Goal: Task Accomplishment & Management: Manage account settings

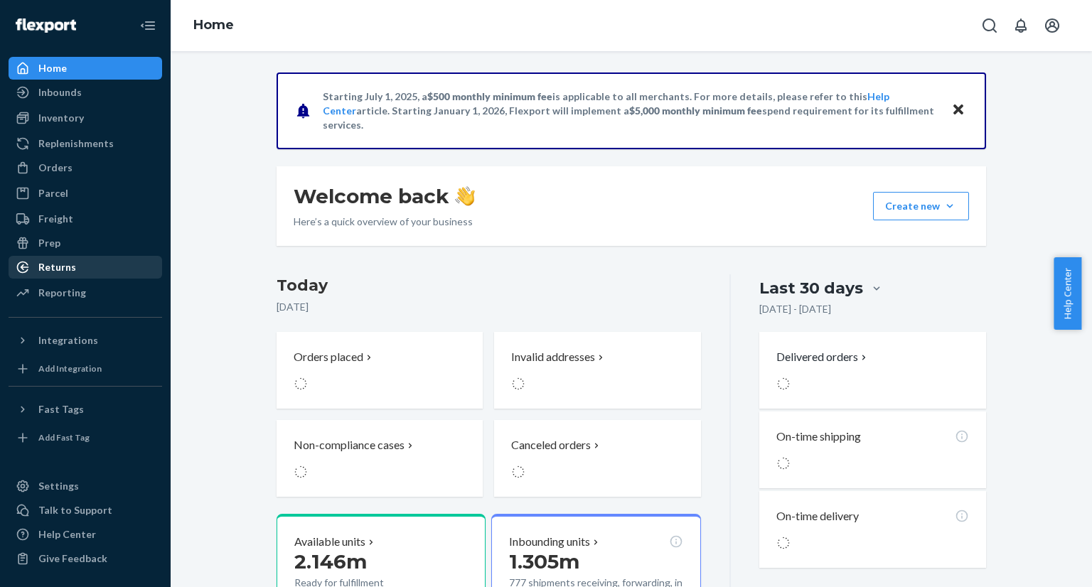
click at [77, 276] on div "Returns" at bounding box center [85, 267] width 151 height 20
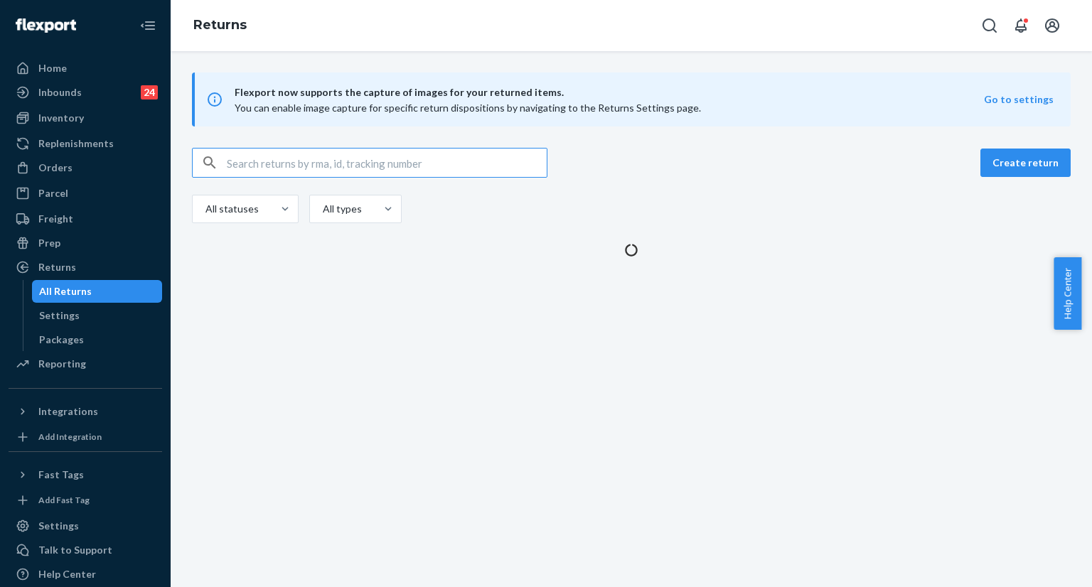
click at [350, 167] on input "text" at bounding box center [387, 163] width 320 height 28
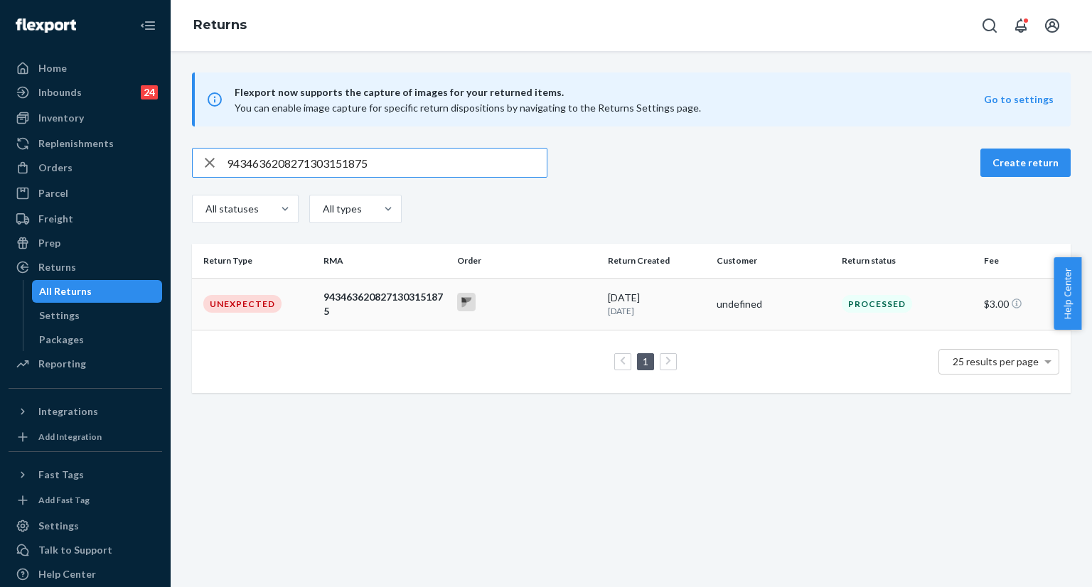
type input "9434636208271303151875"
click at [321, 313] on td "9434636208271303151875" at bounding box center [385, 304] width 134 height 52
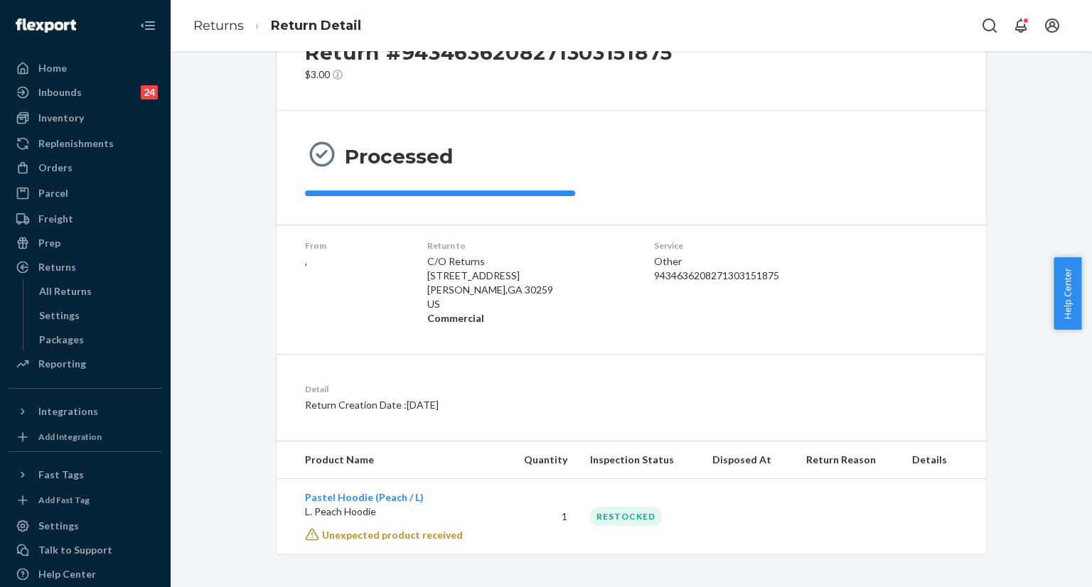
scroll to position [65, 0]
click at [425, 529] on span "Unexpected product received" at bounding box center [392, 534] width 141 height 12
click at [1006, 558] on div "Return #9434636208271303151875 $3.00 Processed From , Return to C/O Returns [ST…" at bounding box center [632, 319] width 922 height 536
drag, startPoint x: 1087, startPoint y: 260, endPoint x: 1084, endPoint y: 246, distance: 13.7
click at [1081, 246] on body "Home Inbounds 24 Shipping Plans Problems 24 Inventory Products Replenishments O…" at bounding box center [546, 293] width 1092 height 587
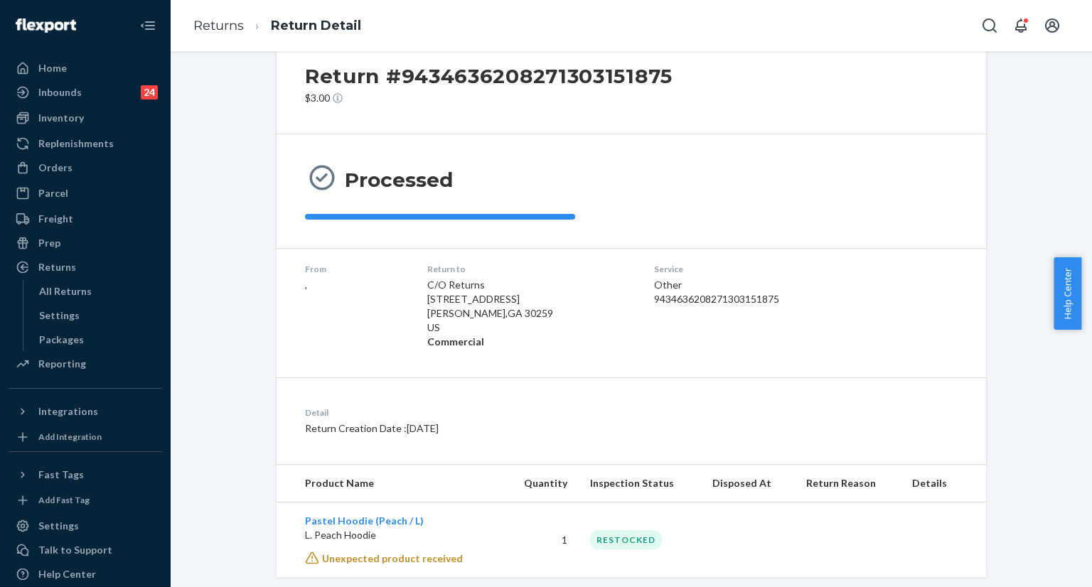
scroll to position [38, 0]
click at [1015, 199] on div "Return #9434636208271303151875 $3.00 Processed From , Return to C/O Returns [ST…" at bounding box center [631, 306] width 900 height 545
click at [947, 169] on div "Processed" at bounding box center [631, 192] width 653 height 57
click at [988, 32] on icon "Open Search Box" at bounding box center [989, 25] width 17 height 17
click at [869, 26] on input "Search Input" at bounding box center [884, 25] width 175 height 14
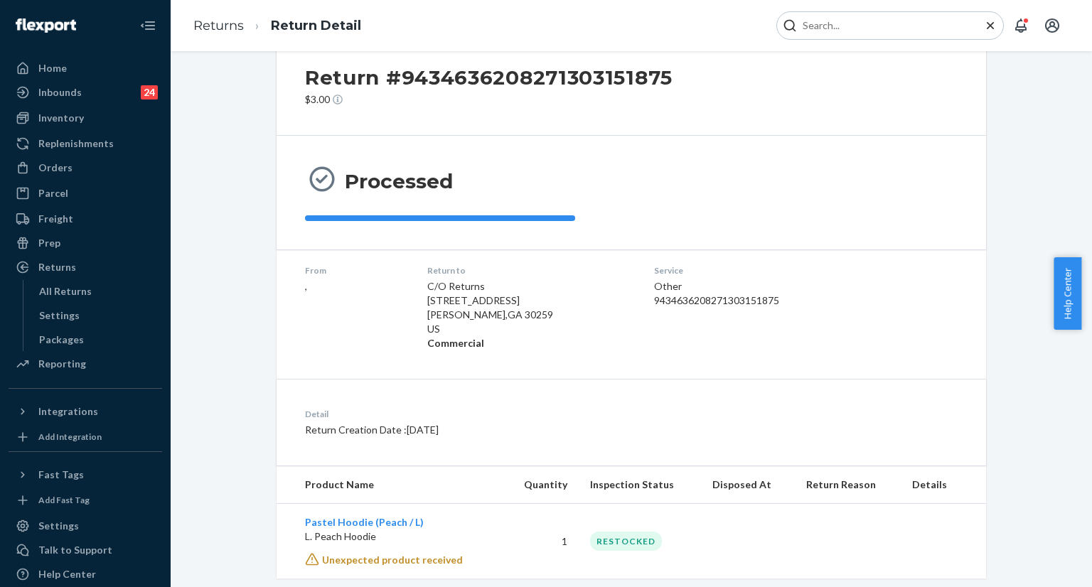
click at [869, 26] on input "Search Input" at bounding box center [884, 25] width 175 height 14
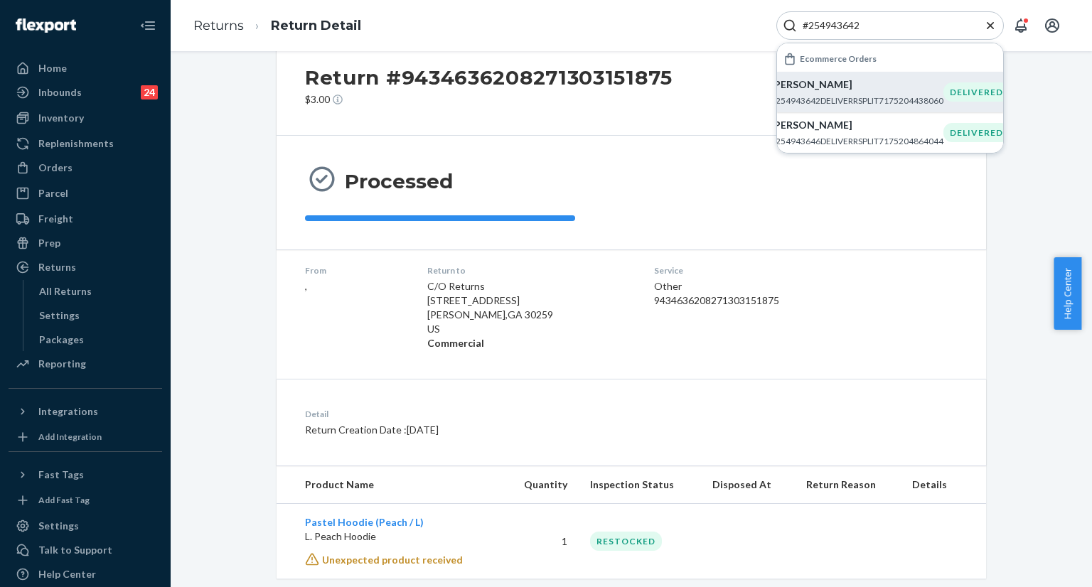
type input "#254943642"
click at [828, 90] on p "[PERSON_NAME]" at bounding box center [857, 85] width 173 height 14
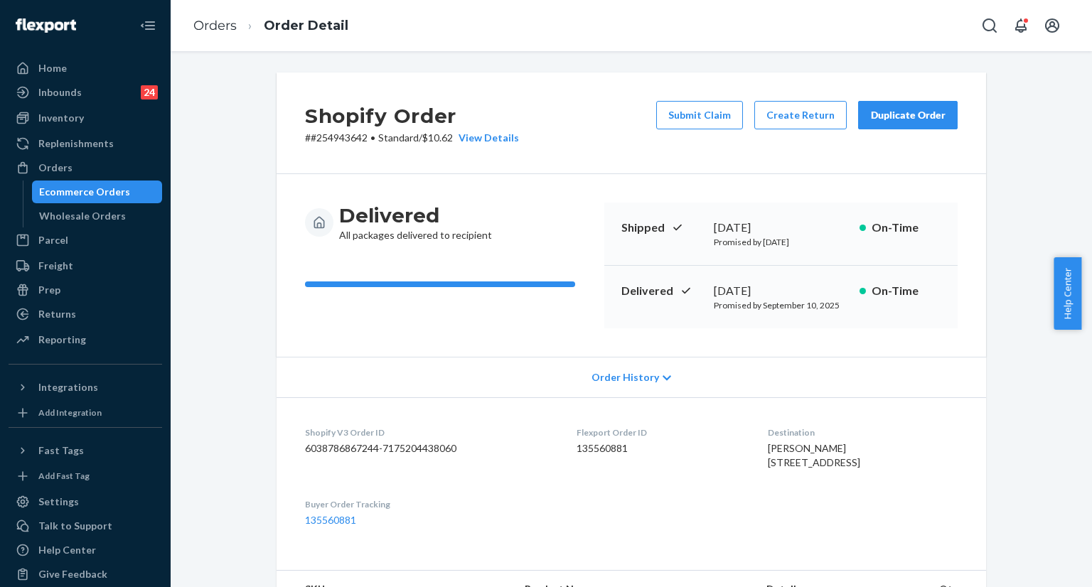
click at [900, 120] on div "Duplicate Order" at bounding box center [907, 115] width 75 height 14
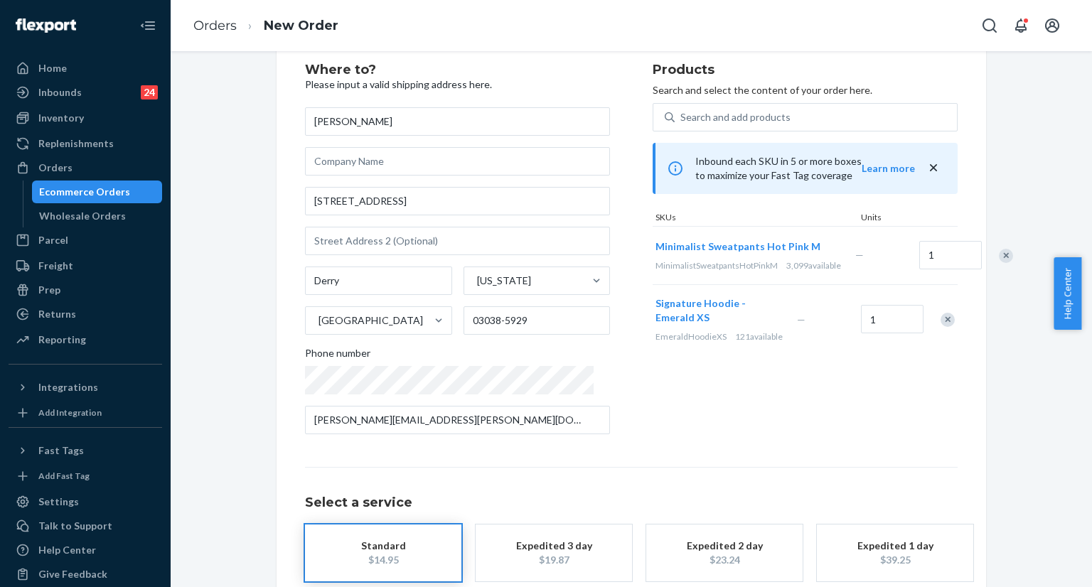
scroll to position [71, 0]
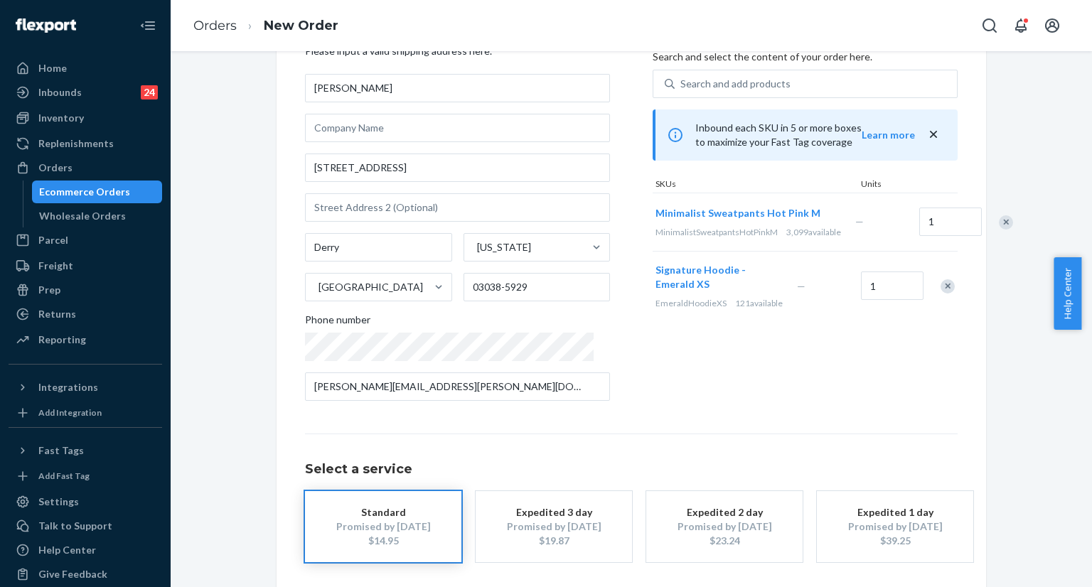
click at [947, 294] on div "Remove Item" at bounding box center [948, 286] width 14 height 14
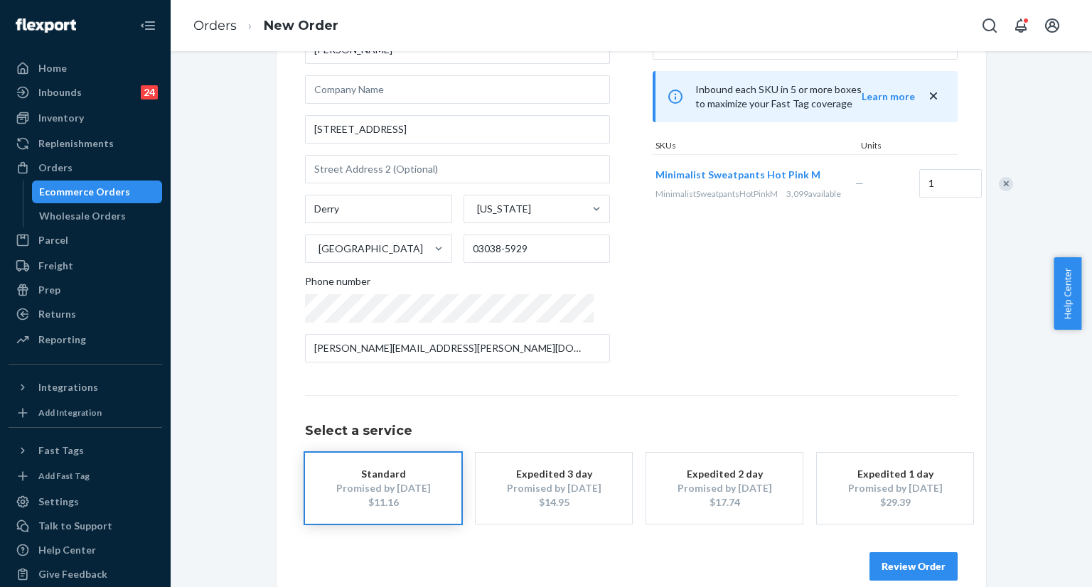
scroll to position [131, 0]
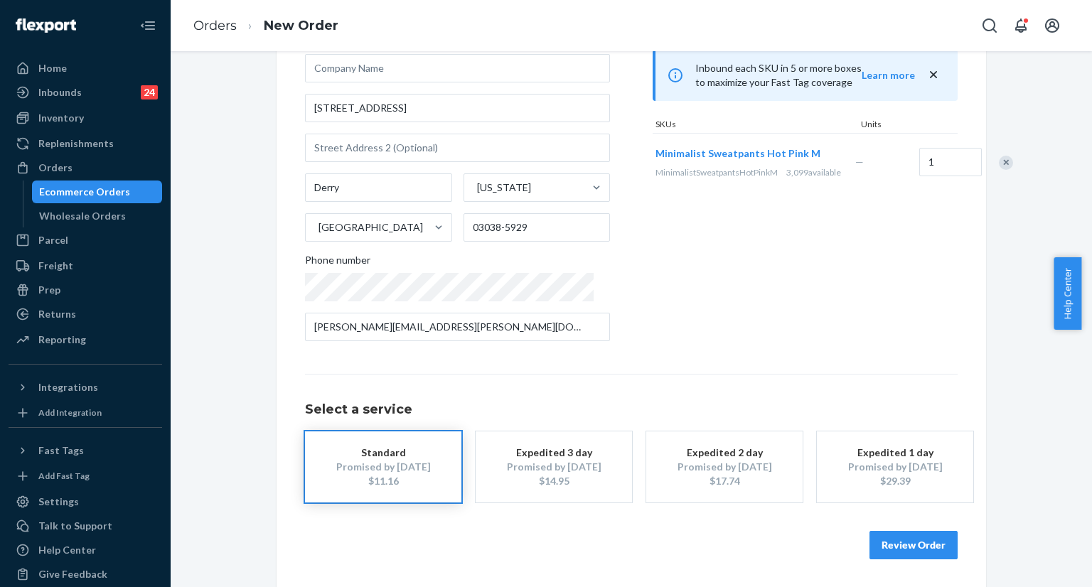
click at [912, 547] on button "Review Order" at bounding box center [914, 545] width 88 height 28
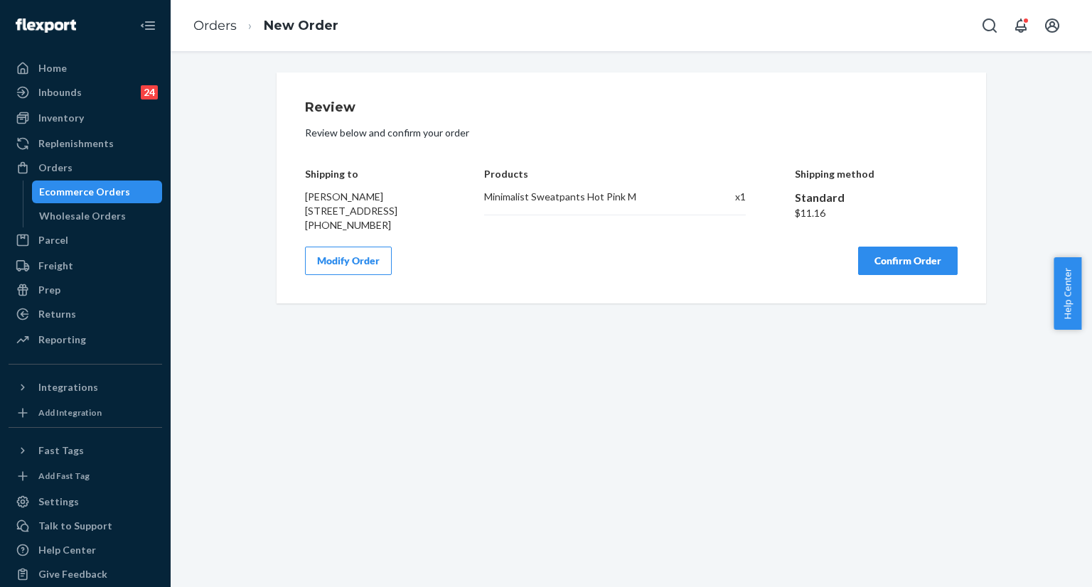
scroll to position [0, 0]
click at [888, 275] on button "Confirm Order" at bounding box center [908, 261] width 100 height 28
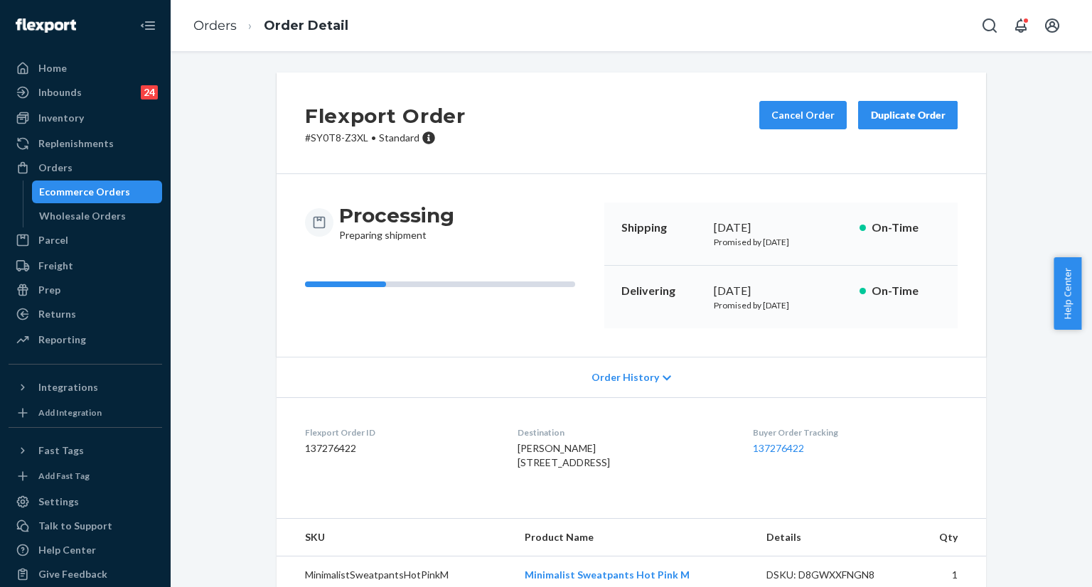
drag, startPoint x: 708, startPoint y: 228, endPoint x: 720, endPoint y: 225, distance: 11.7
click at [714, 228] on div "[DATE]" at bounding box center [781, 228] width 134 height 16
drag, startPoint x: 720, startPoint y: 225, endPoint x: 768, endPoint y: 225, distance: 48.4
click at [768, 225] on div "[DATE]" at bounding box center [781, 228] width 134 height 16
click at [767, 225] on div "[DATE]" at bounding box center [781, 228] width 134 height 16
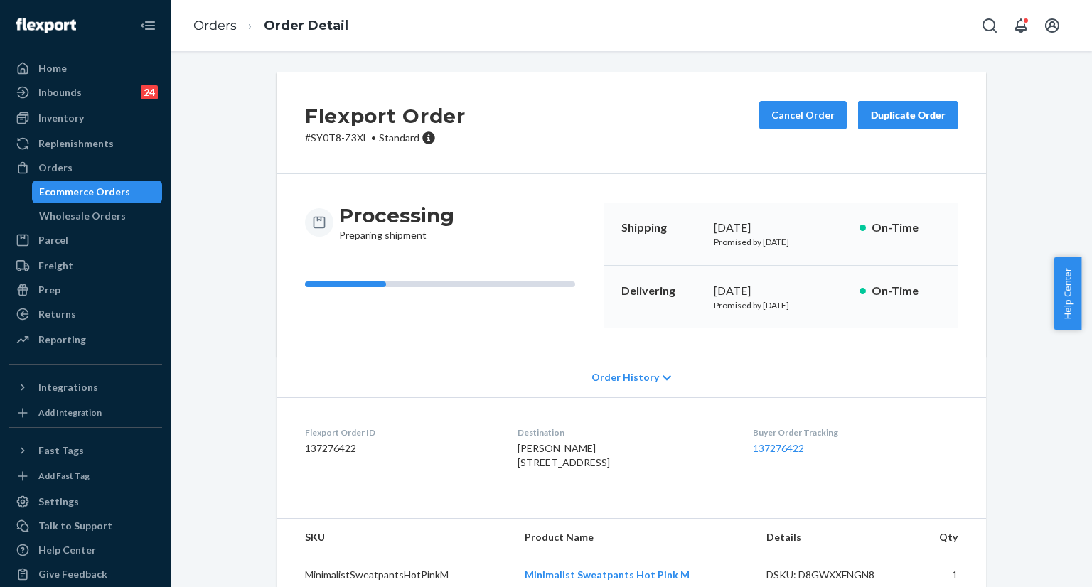
click at [708, 226] on div "Shipping [DATE] Promised by [DATE] On-Time" at bounding box center [780, 234] width 353 height 63
copy div "[DATE]"
drag, startPoint x: 708, startPoint y: 226, endPoint x: 799, endPoint y: 228, distance: 91.8
click at [799, 228] on div "Shipping [DATE] Promised by [DATE] On-Time" at bounding box center [780, 234] width 353 height 63
copy div "[DATE]"
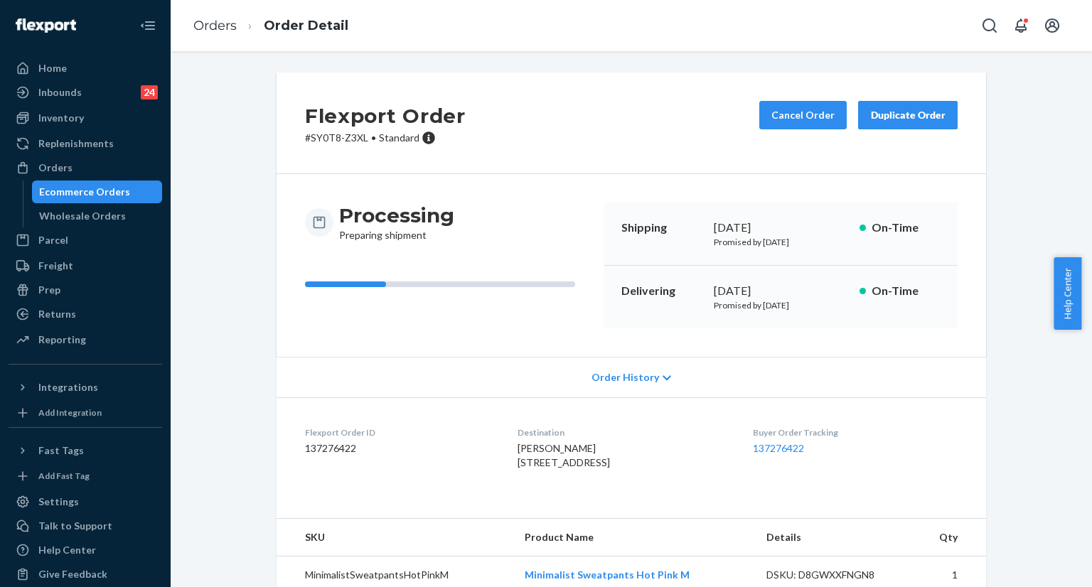
drag, startPoint x: 703, startPoint y: 290, endPoint x: 814, endPoint y: 288, distance: 111.0
click at [814, 288] on div "Delivering [DATE] Promised by [DATE] On-Time" at bounding box center [780, 297] width 353 height 63
click at [740, 444] on dl "Flexport Order ID 137276422 Destination [PERSON_NAME] [STREET_ADDRESS] US Buyer…" at bounding box center [632, 451] width 710 height 107
click at [966, 422] on dl "Flexport Order ID 137276422 Destination [PERSON_NAME] [STREET_ADDRESS] US Buyer…" at bounding box center [632, 451] width 710 height 107
drag, startPoint x: 743, startPoint y: 448, endPoint x: 863, endPoint y: 453, distance: 120.3
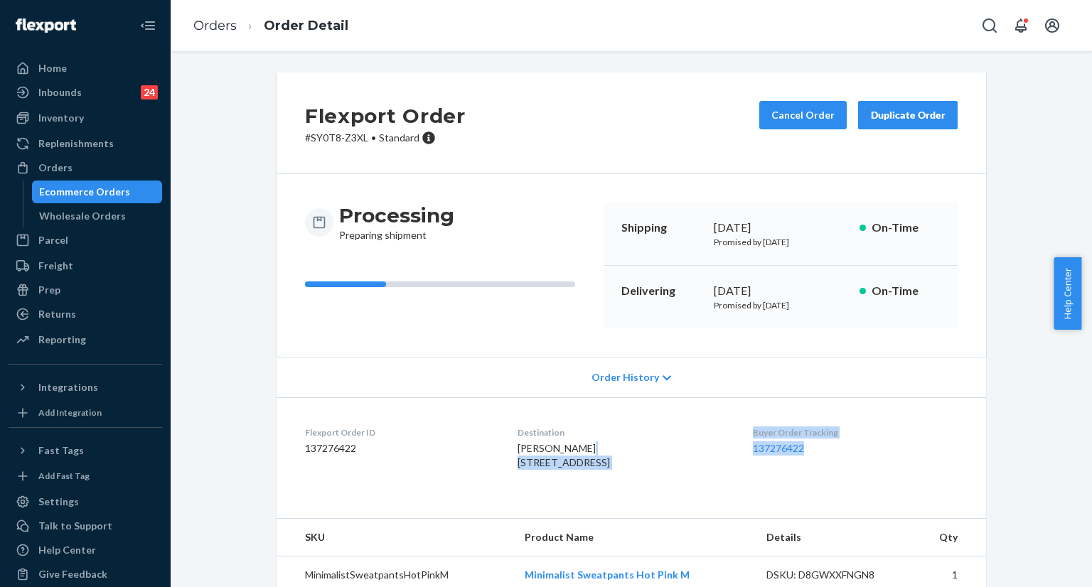
click at [855, 453] on dl "Flexport Order ID 137276422 Destination [PERSON_NAME] [STREET_ADDRESS] US Buyer…" at bounding box center [632, 451] width 710 height 107
click at [1009, 452] on div "Flexport Order # SY0T8-Z3XL • Standard Cancel Order Duplicate Order Processing …" at bounding box center [631, 342] width 900 height 538
click at [746, 449] on dl "Flexport Order ID 137276422 Destination [PERSON_NAME] [STREET_ADDRESS] US Buyer…" at bounding box center [632, 451] width 710 height 107
copy link "137276422"
drag, startPoint x: 746, startPoint y: 449, endPoint x: 836, endPoint y: 446, distance: 89.6
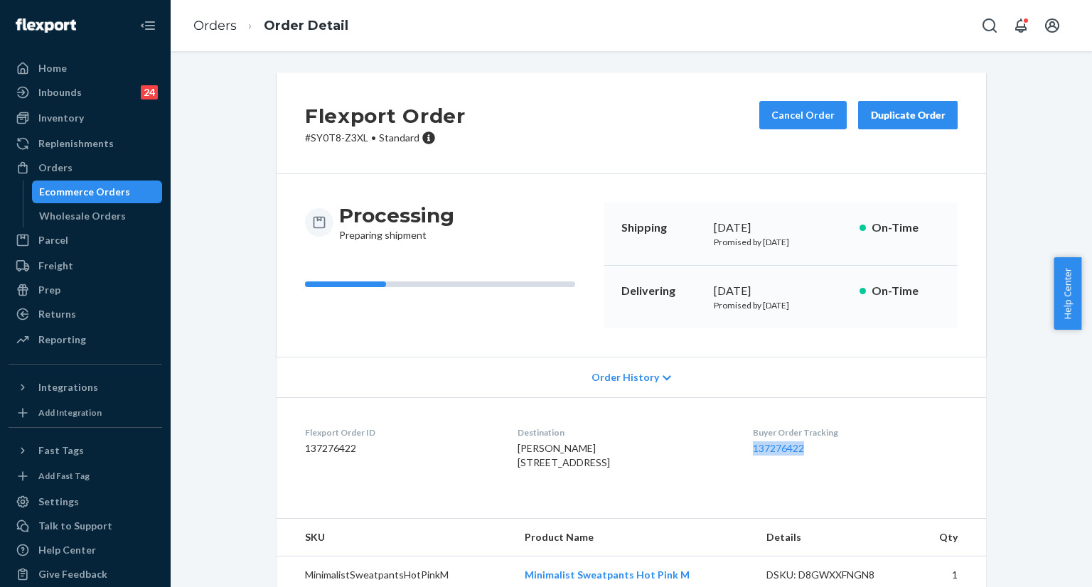
click at [831, 447] on dl "Flexport Order ID 137276422 Destination [PERSON_NAME] [STREET_ADDRESS] US Buyer…" at bounding box center [632, 451] width 710 height 107
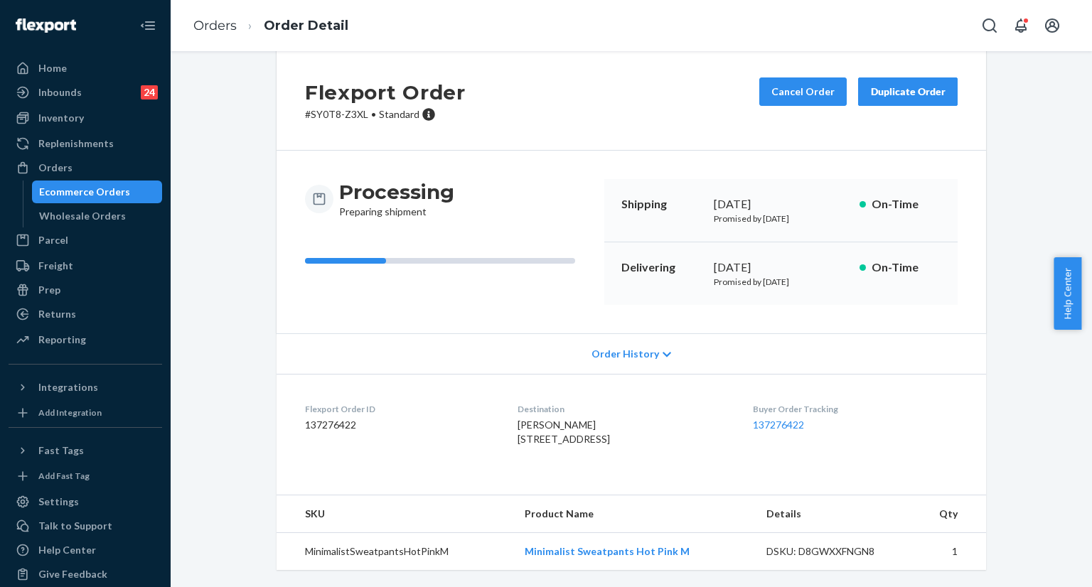
click at [1048, 351] on div "Flexport Order # SY0T8-Z3XL • Standard Cancel Order Duplicate Order Processing …" at bounding box center [631, 318] width 900 height 538
click at [1053, 206] on div "Flexport Order # SY0T8-Z3XL • Standard Cancel Order Duplicate Order Processing …" at bounding box center [631, 318] width 900 height 538
click at [991, 21] on icon "Open Search Box" at bounding box center [989, 25] width 17 height 17
click at [900, 21] on input "Search Input" at bounding box center [884, 25] width 175 height 14
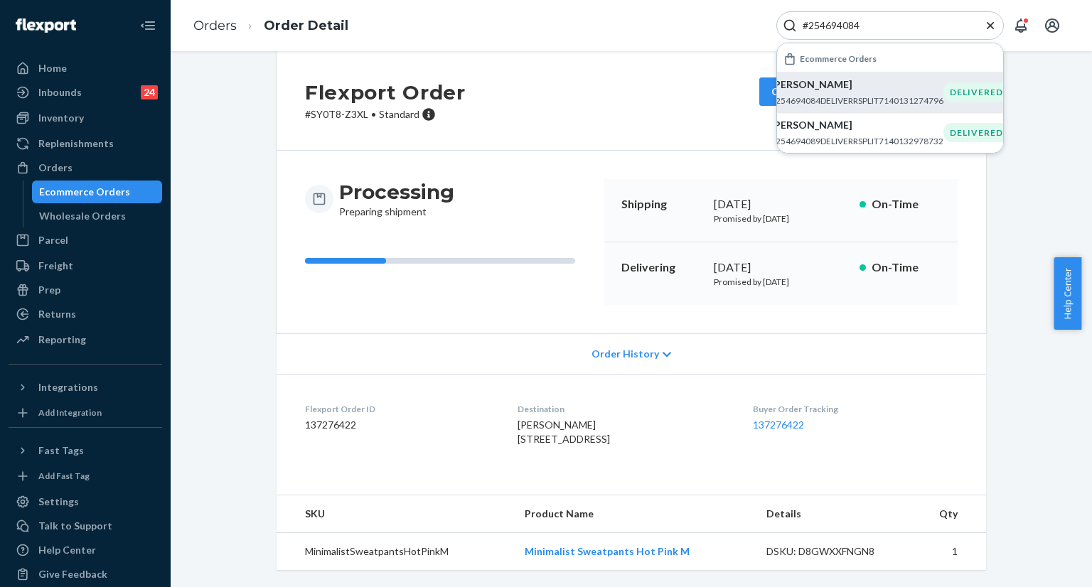
type input "#254694084"
click at [835, 92] on div "[PERSON_NAME] #254694084DELIVERRSPLIT7140131274796" at bounding box center [857, 92] width 173 height 29
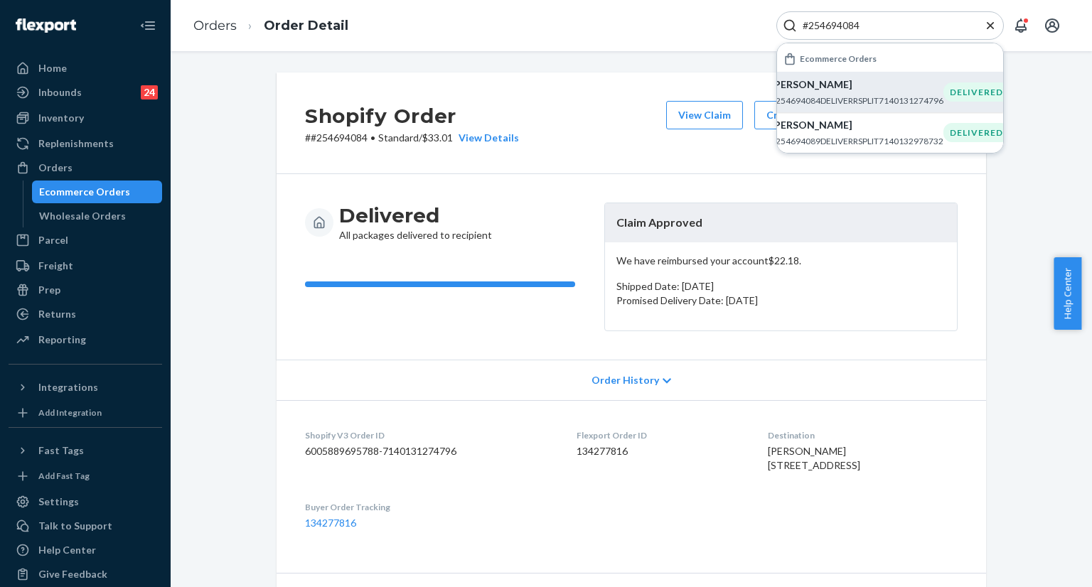
click at [837, 97] on p "#254694084DELIVERRSPLIT7140131274796" at bounding box center [857, 101] width 173 height 12
click at [988, 29] on icon "Close Search" at bounding box center [990, 25] width 14 height 14
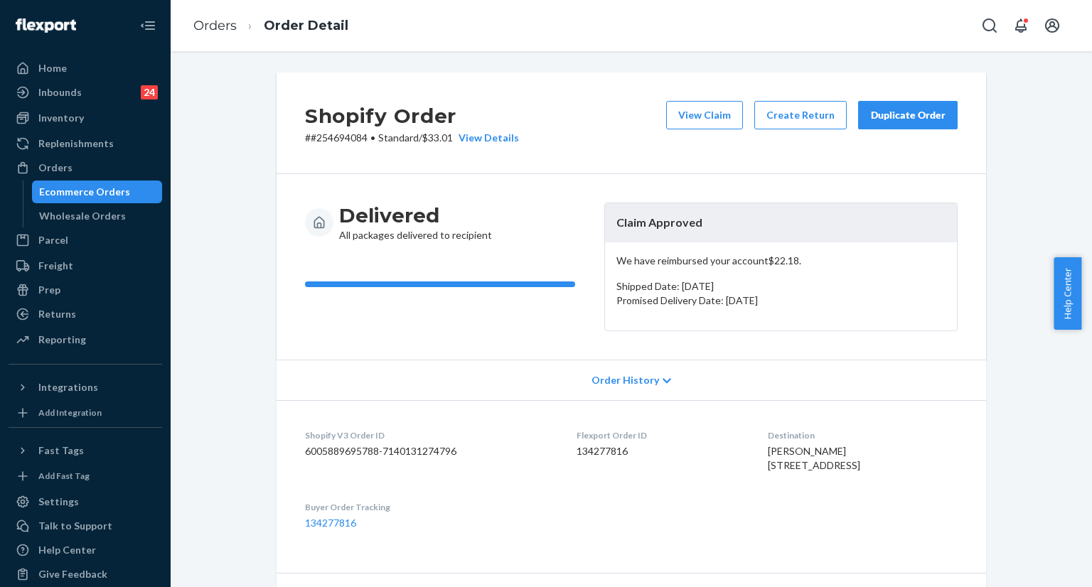
click at [915, 117] on div "Duplicate Order" at bounding box center [907, 115] width 75 height 14
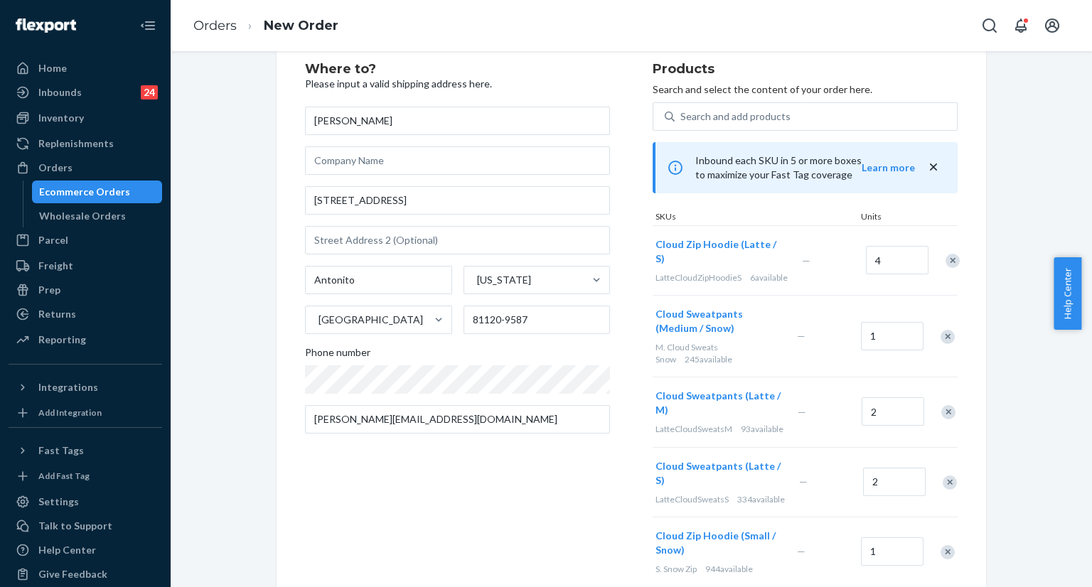
scroll to position [71, 0]
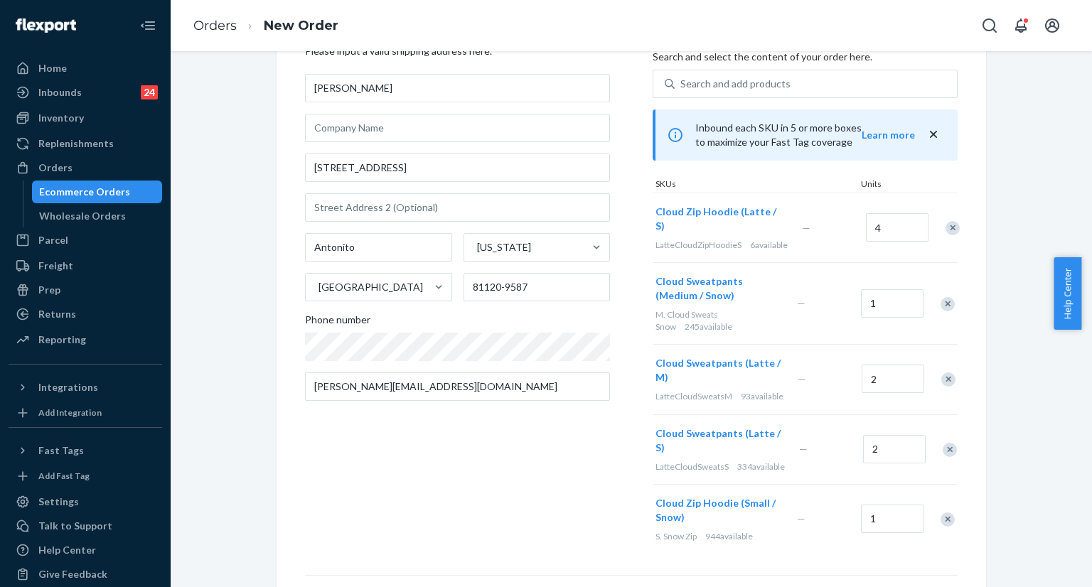
click at [946, 230] on div "Remove Item" at bounding box center [953, 228] width 14 height 14
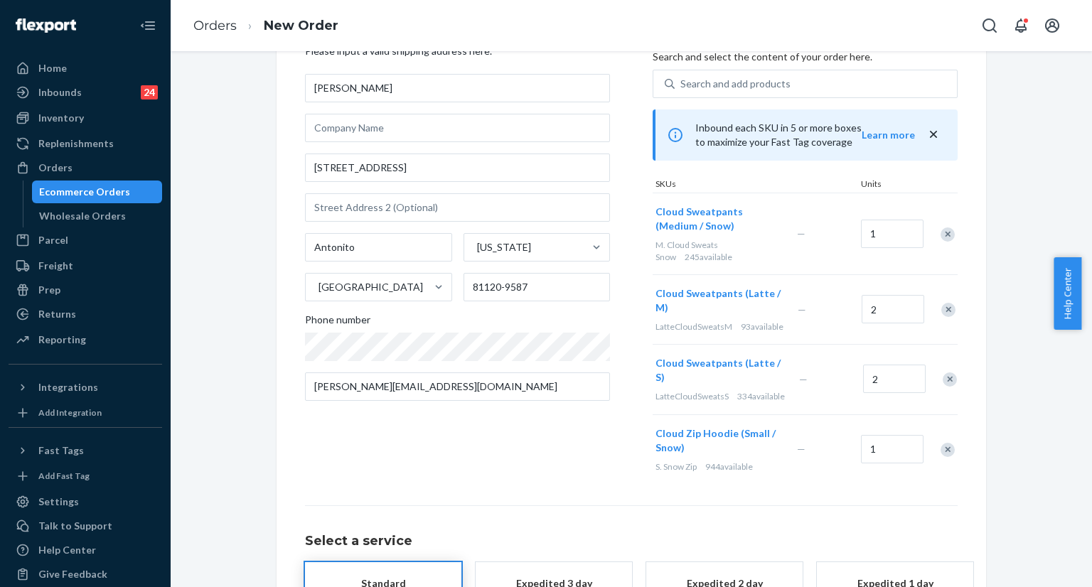
click at [944, 234] on div "Remove Item" at bounding box center [948, 235] width 14 height 14
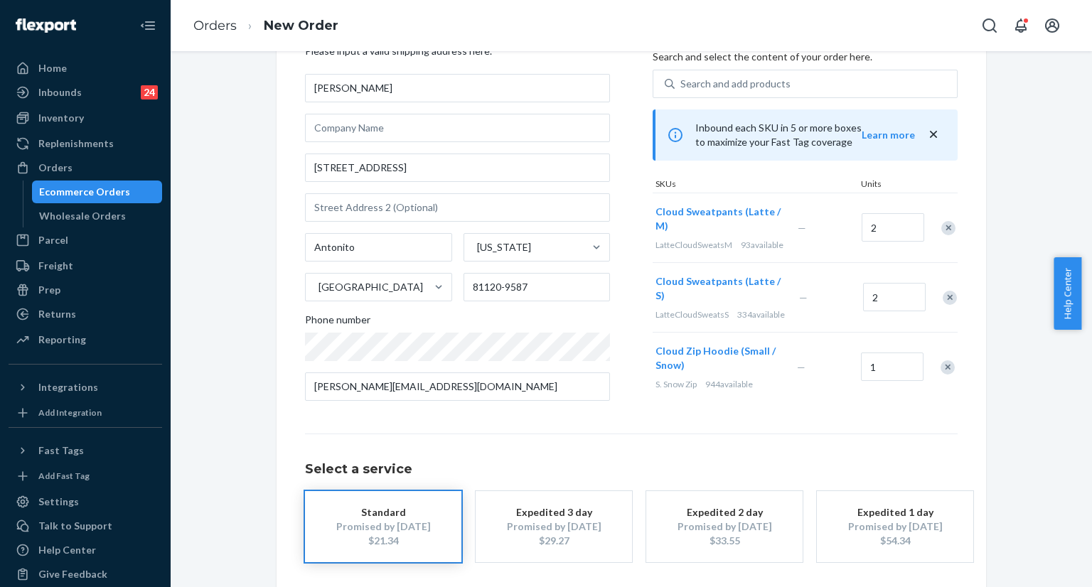
click at [944, 234] on div "Remove Item" at bounding box center [949, 228] width 14 height 14
click at [944, 232] on div "Remove Item" at bounding box center [950, 228] width 14 height 14
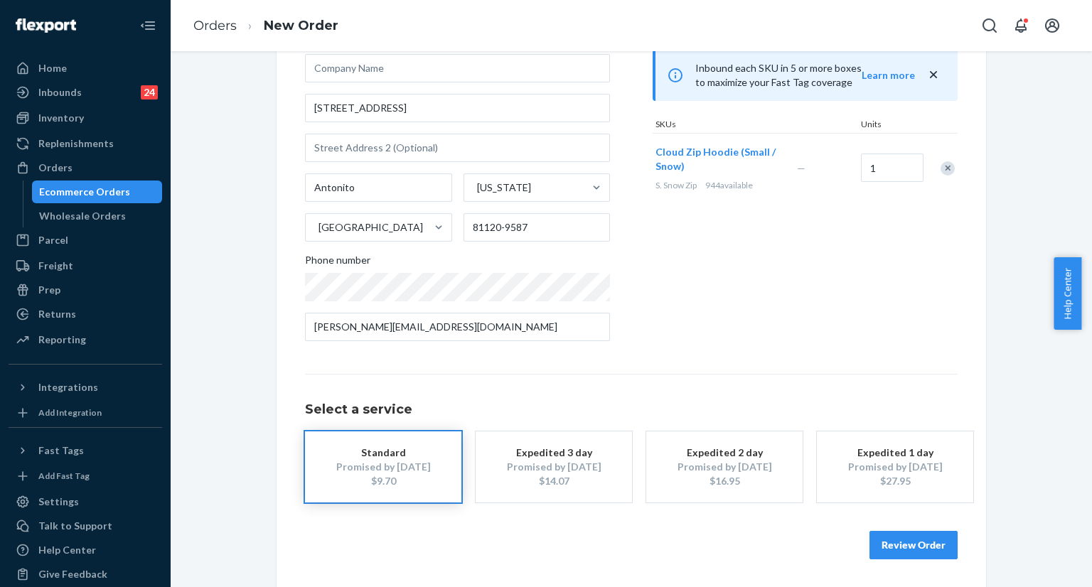
click at [899, 543] on button "Review Order" at bounding box center [914, 545] width 88 height 28
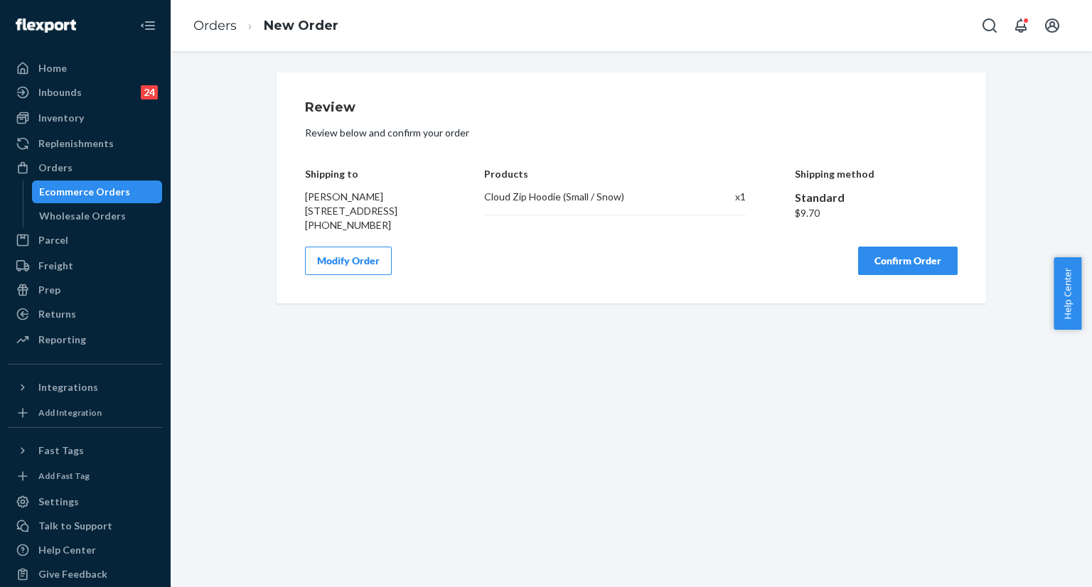
scroll to position [0, 0]
click at [875, 275] on button "Confirm Order" at bounding box center [908, 261] width 100 height 28
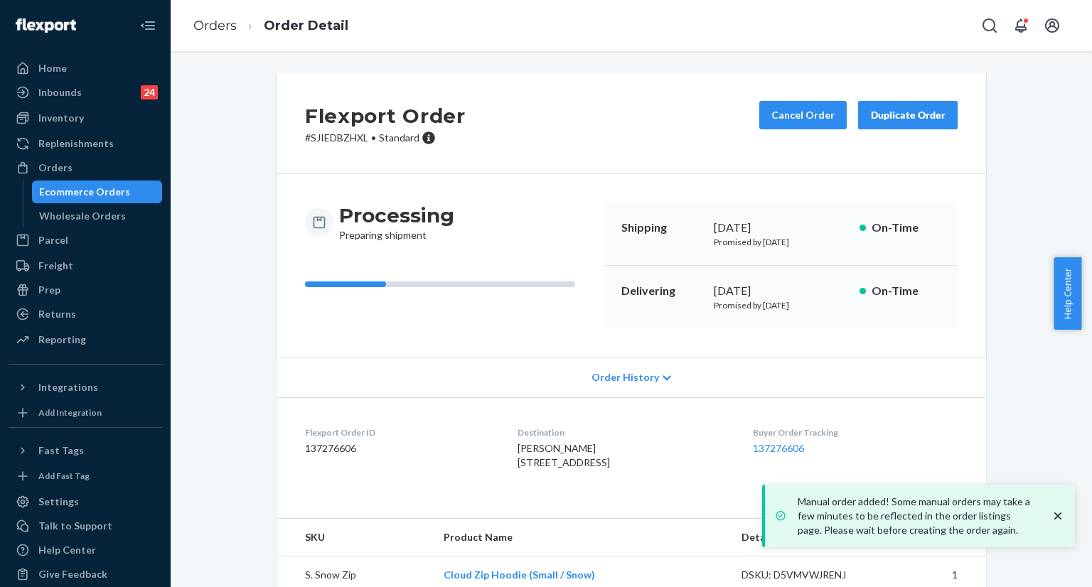
copy div "[DATE]"
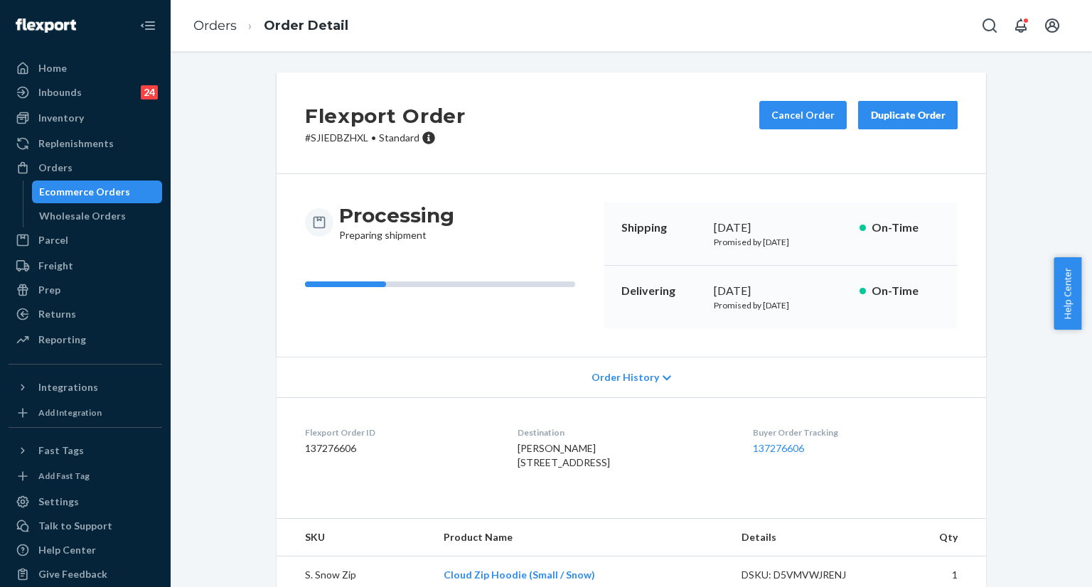
drag, startPoint x: 708, startPoint y: 228, endPoint x: 835, endPoint y: 219, distance: 126.9
click at [835, 220] on div "[DATE]" at bounding box center [781, 228] width 134 height 16
click at [714, 289] on div "[DATE]" at bounding box center [781, 291] width 134 height 16
drag, startPoint x: 714, startPoint y: 289, endPoint x: 735, endPoint y: 291, distance: 21.4
click at [716, 289] on div "[DATE]" at bounding box center [781, 291] width 134 height 16
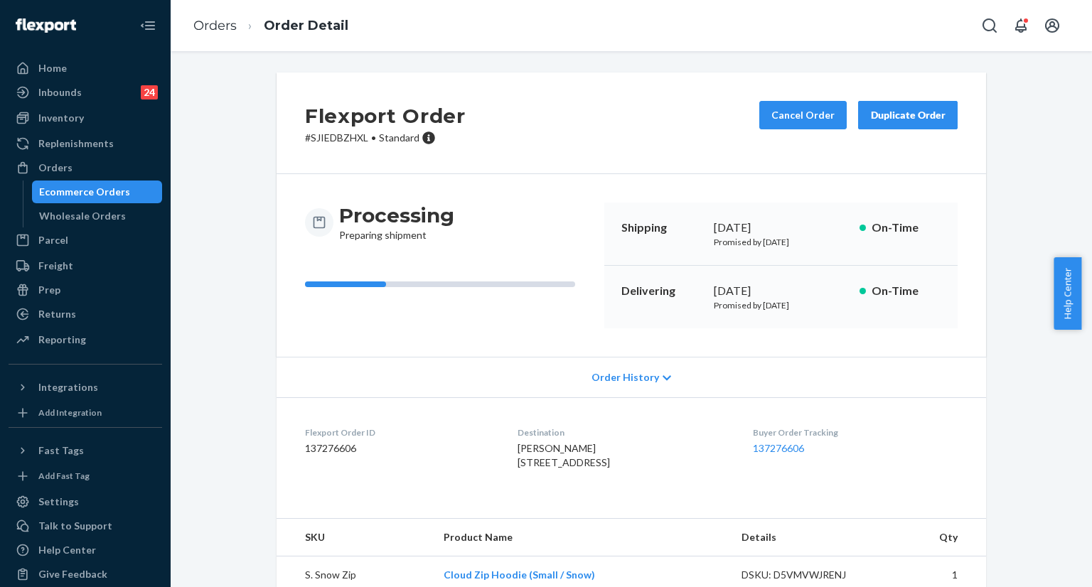
click at [779, 291] on div "[DATE]" at bounding box center [781, 291] width 134 height 16
drag, startPoint x: 804, startPoint y: 288, endPoint x: 747, endPoint y: 293, distance: 56.4
click at [802, 288] on div "[DATE]" at bounding box center [781, 291] width 134 height 16
drag, startPoint x: 741, startPoint y: 289, endPoint x: 794, endPoint y: 291, distance: 53.4
click at [794, 291] on div "[DATE]" at bounding box center [781, 291] width 134 height 16
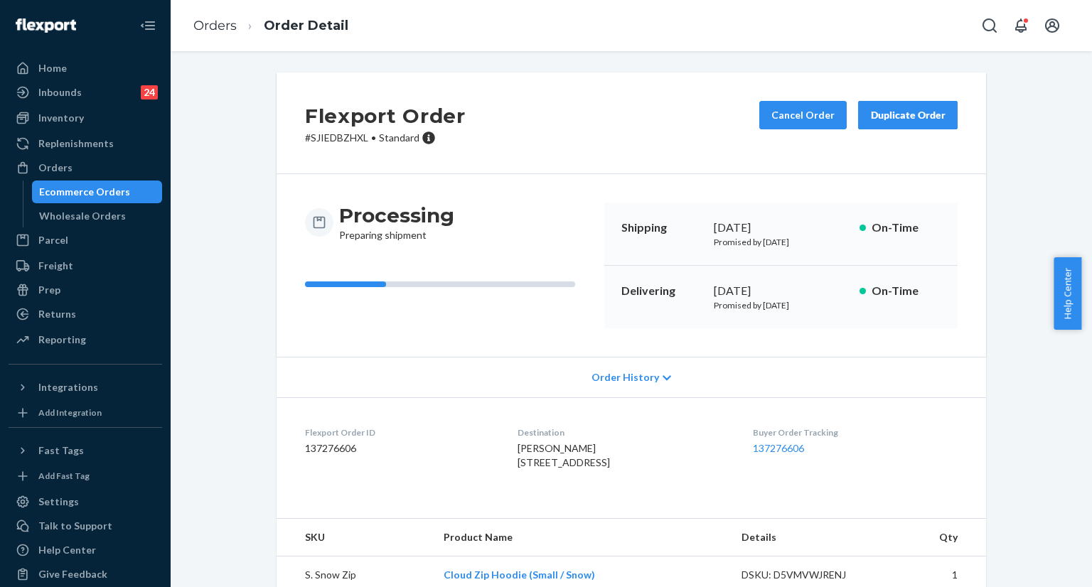
click at [794, 291] on div "[DATE]" at bounding box center [781, 291] width 134 height 16
copy div "[DATE]"
click at [794, 291] on div "[DATE]" at bounding box center [781, 291] width 134 height 16
copy div "[DATE]"
drag, startPoint x: 700, startPoint y: 290, endPoint x: 794, endPoint y: 287, distance: 94.6
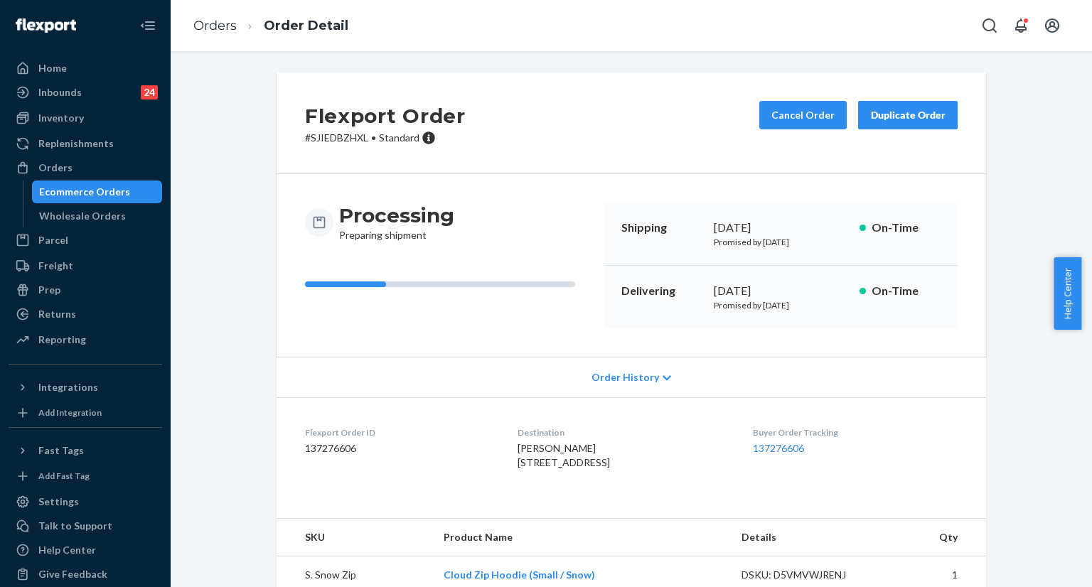
click at [794, 287] on div "Delivering [DATE] Promised by [DATE] On-Time" at bounding box center [780, 297] width 353 height 63
drag, startPoint x: 752, startPoint y: 449, endPoint x: 818, endPoint y: 457, distance: 66.0
click at [818, 457] on dl "Flexport Order ID 137276606 Destination [PERSON_NAME] [STREET_ADDRESS] US Buyer…" at bounding box center [632, 451] width 710 height 107
copy link "137276606"
click at [818, 457] on div "Buyer Order Tracking 137276606" at bounding box center [855, 451] width 205 height 49
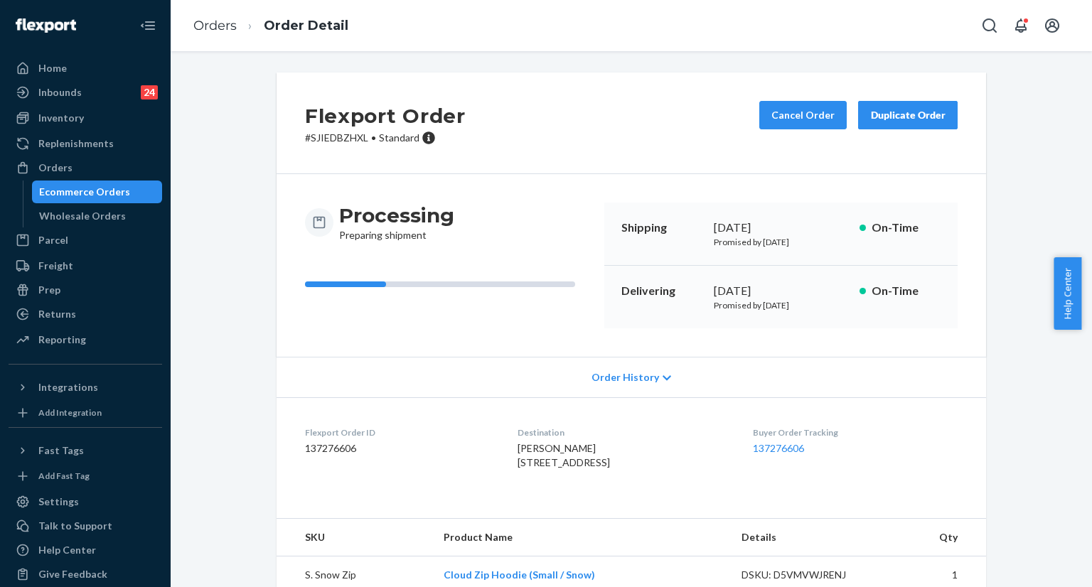
drag, startPoint x: 818, startPoint y: 457, endPoint x: 714, endPoint y: 165, distance: 310.2
click at [819, 456] on div "Buyer Order Tracking 137276606" at bounding box center [855, 451] width 205 height 49
copy link "137276606"
drag, startPoint x: 755, startPoint y: 450, endPoint x: 797, endPoint y: 292, distance: 163.5
click at [809, 453] on dl "Flexport Order ID 137276606 Destination [PERSON_NAME] [STREET_ADDRESS] US Buyer…" at bounding box center [632, 451] width 710 height 107
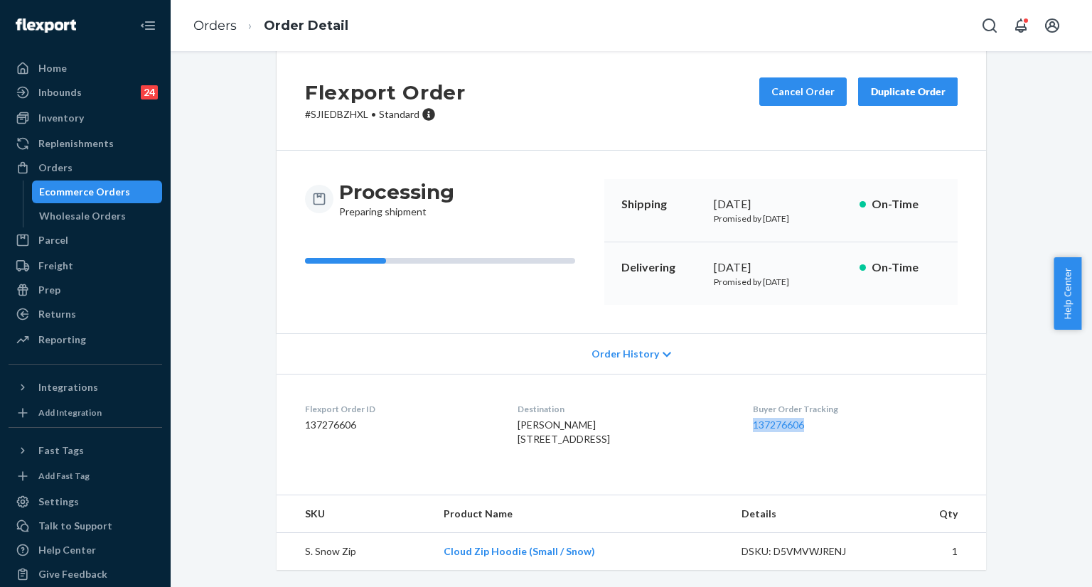
scroll to position [51, 0]
click at [995, 20] on icon "Open Search Box" at bounding box center [989, 25] width 17 height 17
click at [824, 26] on input "Search Input" at bounding box center [884, 25] width 175 height 14
type input "Hi [PERSON_NAME],"
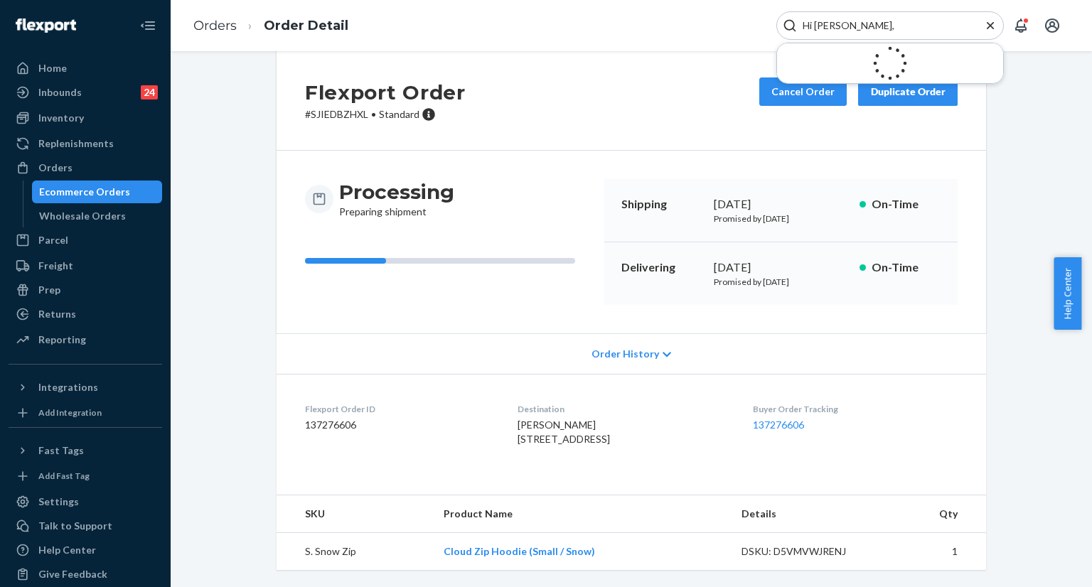
click at [798, 23] on input "Hi [PERSON_NAME]," at bounding box center [884, 25] width 175 height 14
click at [846, 19] on input "Hi [PERSON_NAME]," at bounding box center [884, 25] width 175 height 14
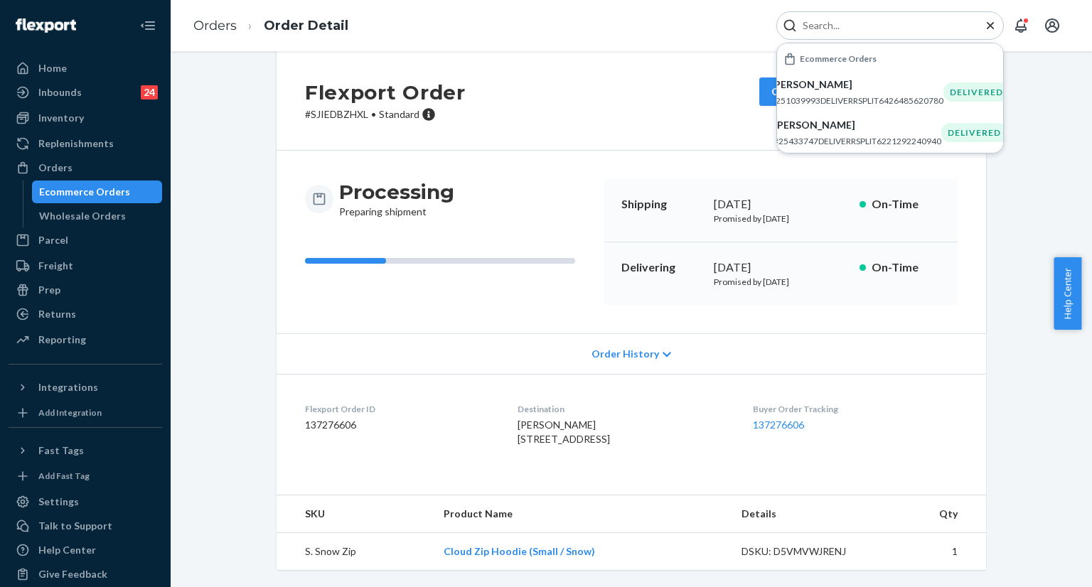
click at [822, 18] on input "Search Input" at bounding box center [884, 25] width 175 height 14
paste input "#255248474"
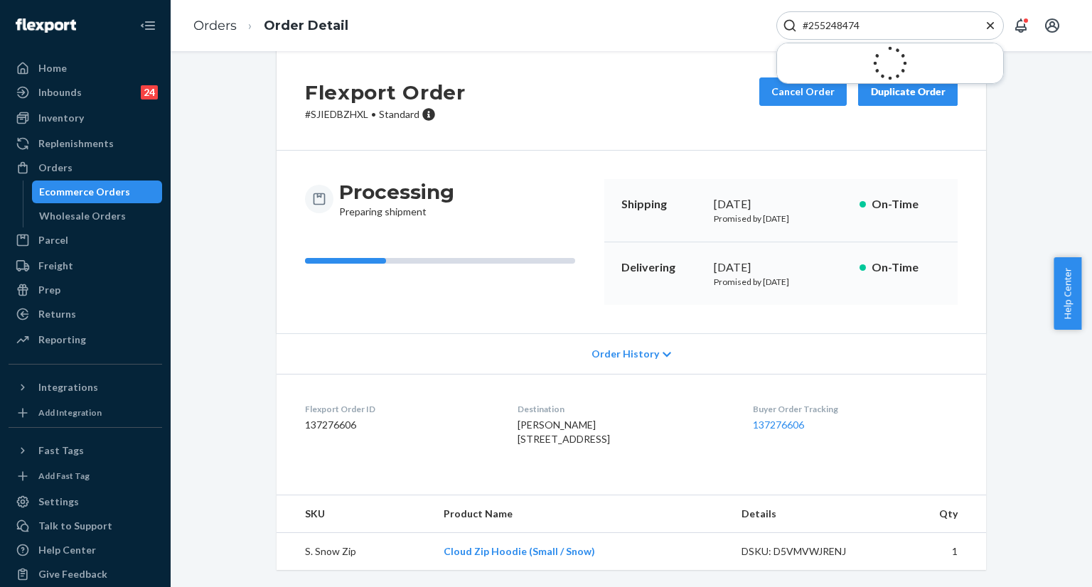
type input "#255248474"
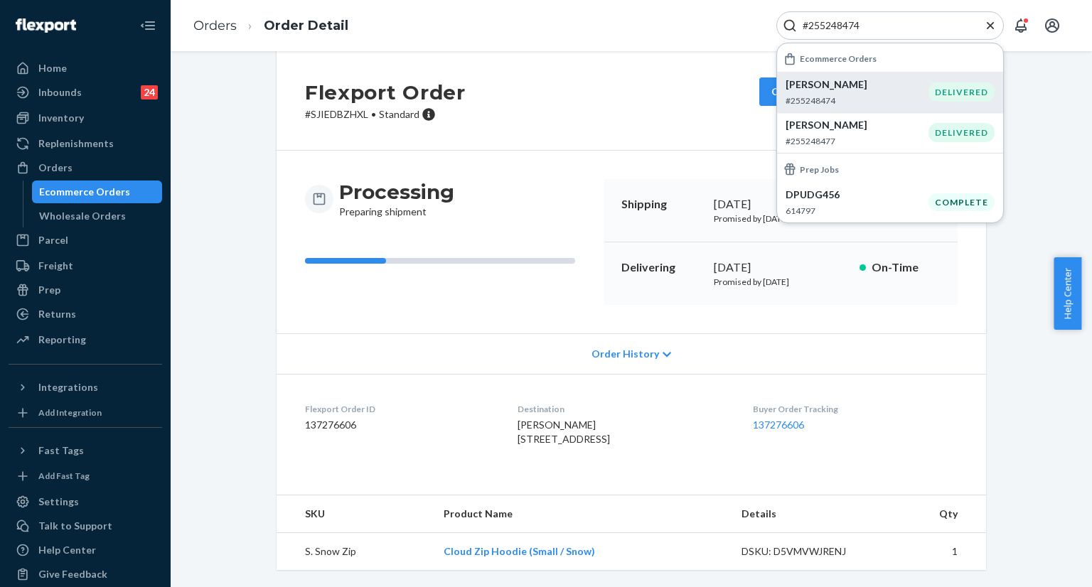
click at [831, 90] on p "[PERSON_NAME]" at bounding box center [857, 85] width 143 height 14
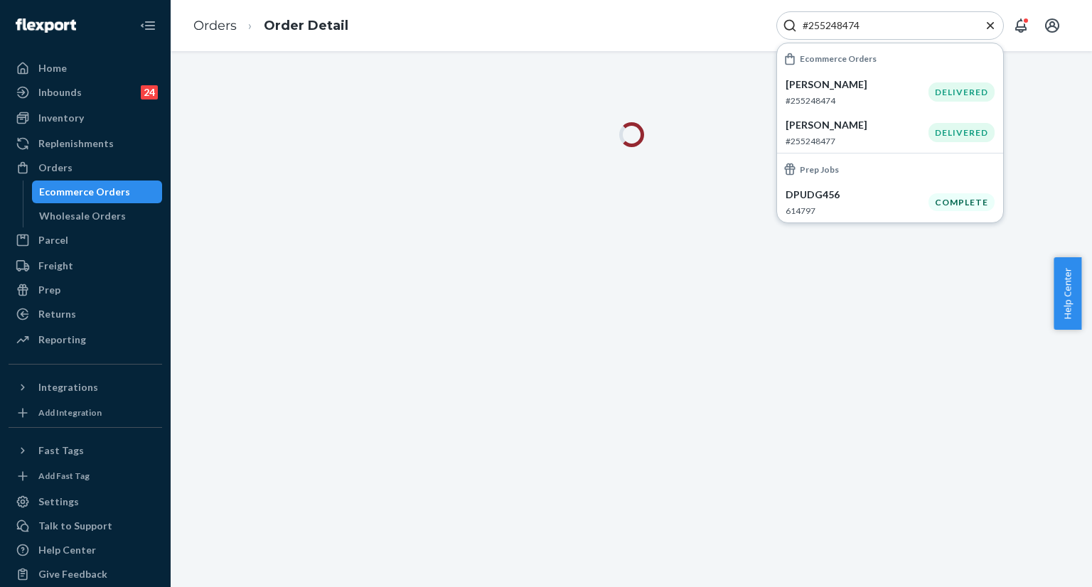
click at [989, 26] on icon "Close Search" at bounding box center [990, 24] width 7 height 7
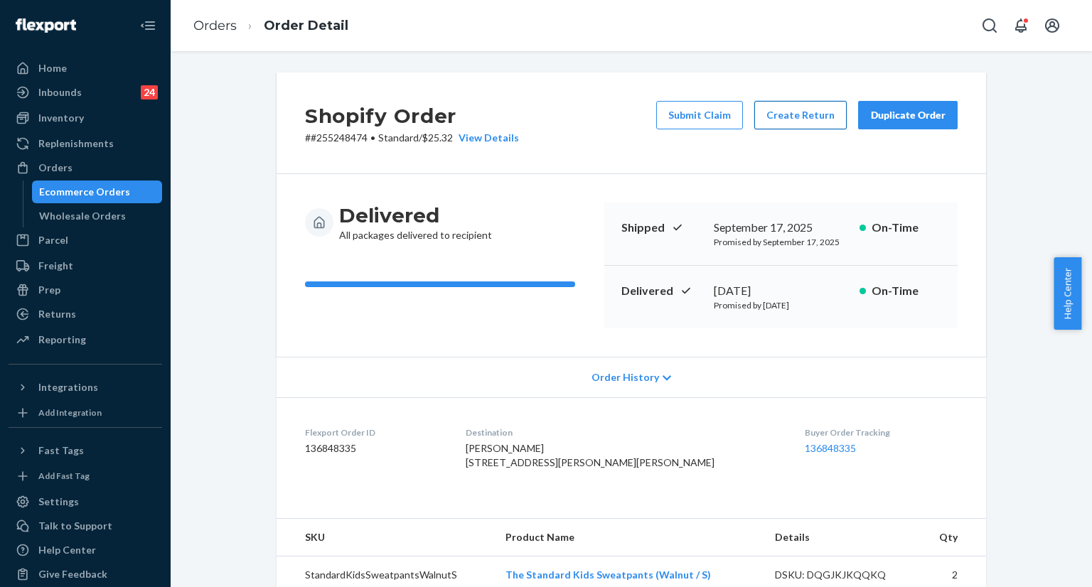
click at [811, 114] on button "Create Return" at bounding box center [801, 115] width 92 height 28
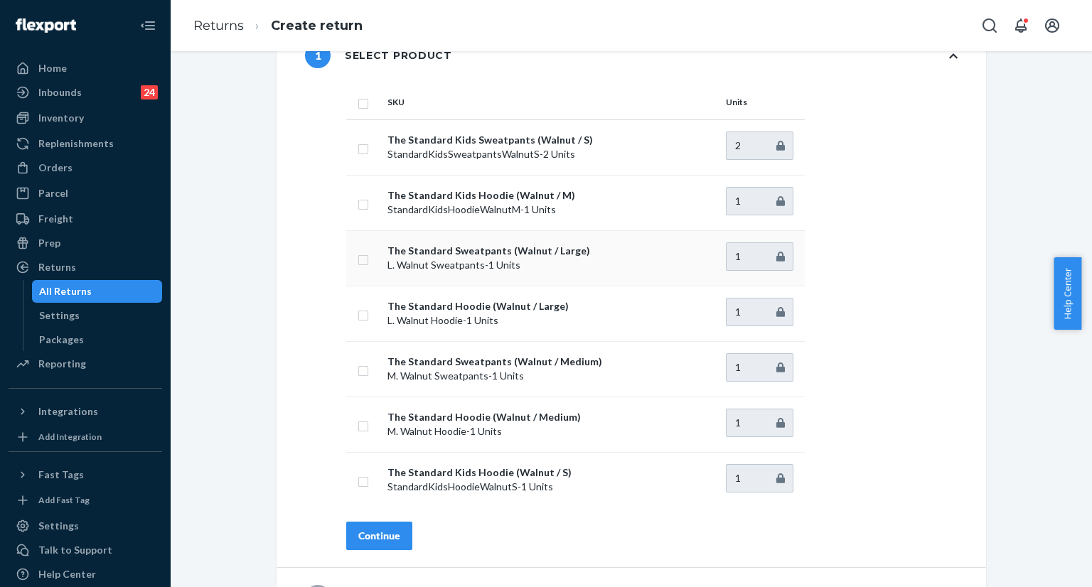
scroll to position [71, 0]
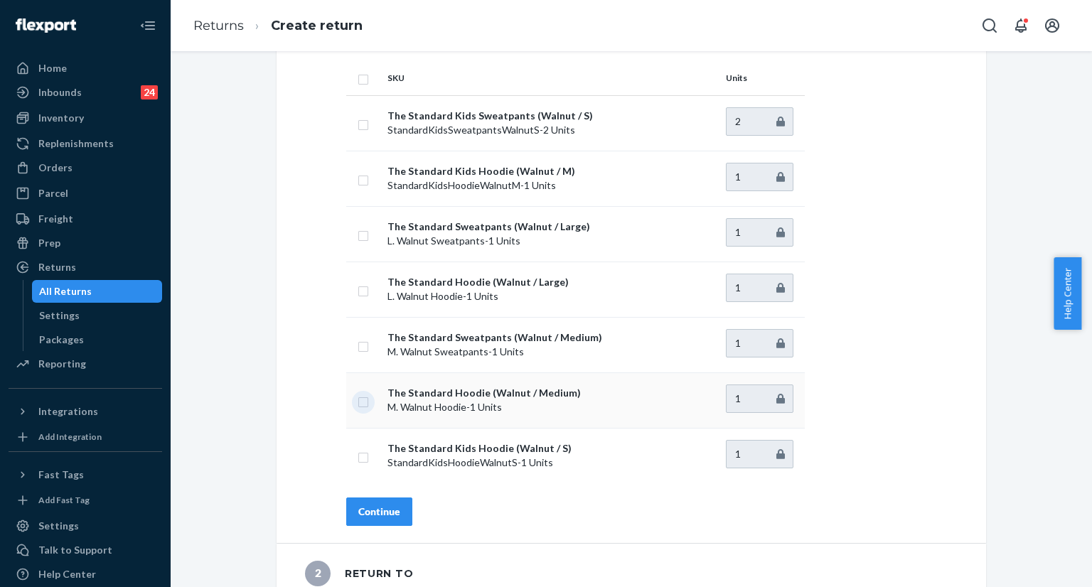
click at [362, 404] on input "checkbox" at bounding box center [363, 400] width 11 height 15
checkbox input "true"
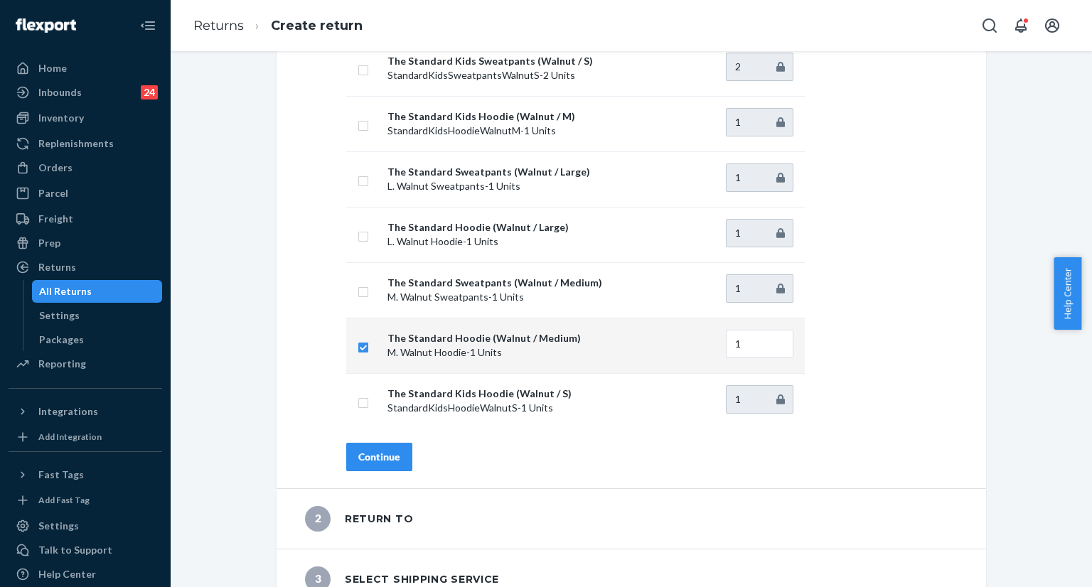
scroll to position [142, 0]
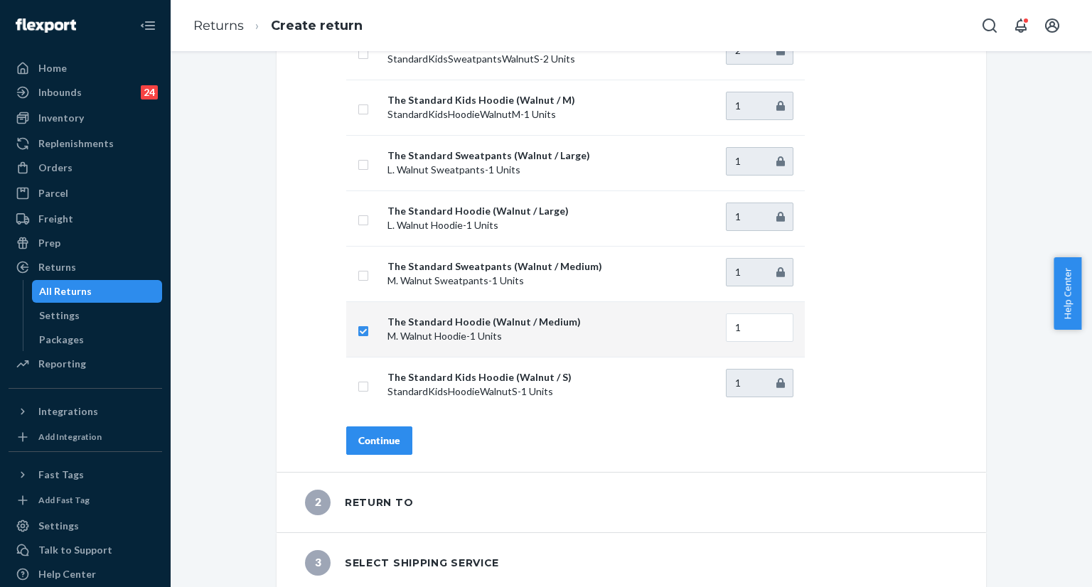
click at [390, 444] on div "Continue" at bounding box center [379, 441] width 42 height 14
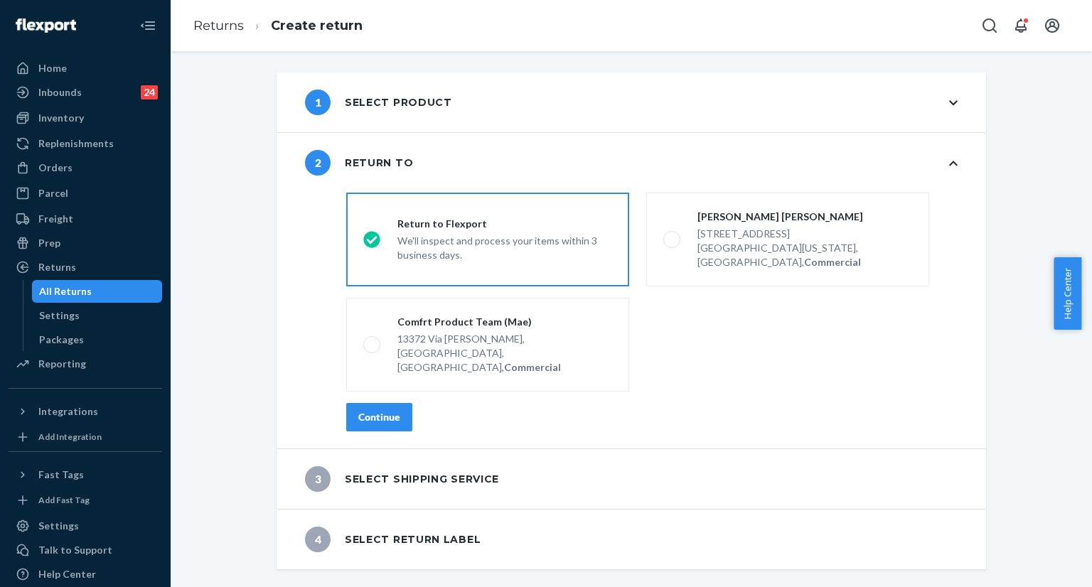
scroll to position [0, 0]
click at [383, 410] on div "Continue" at bounding box center [379, 417] width 42 height 14
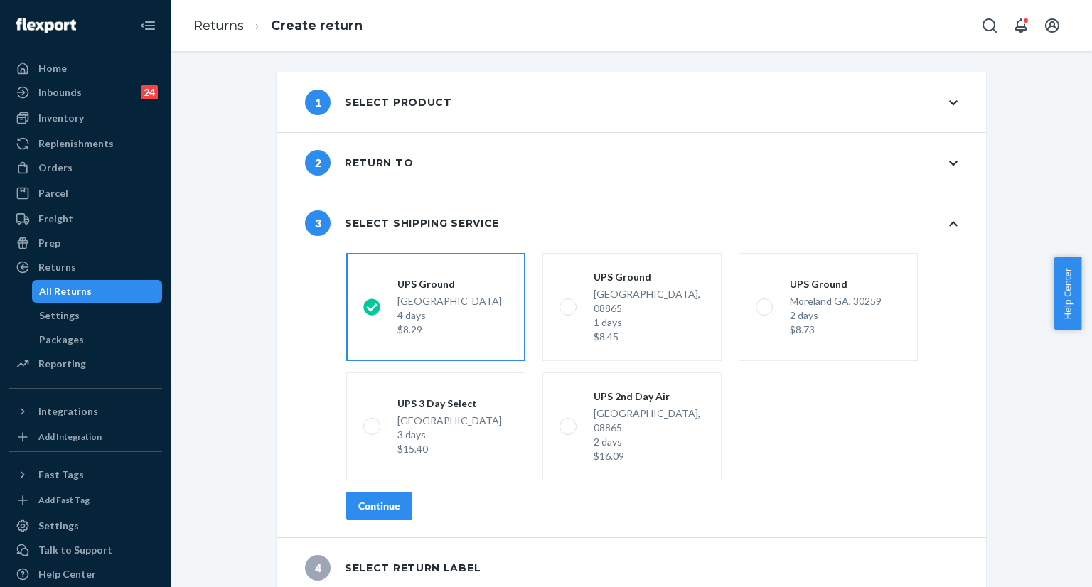
click at [376, 499] on div "Continue" at bounding box center [379, 506] width 42 height 14
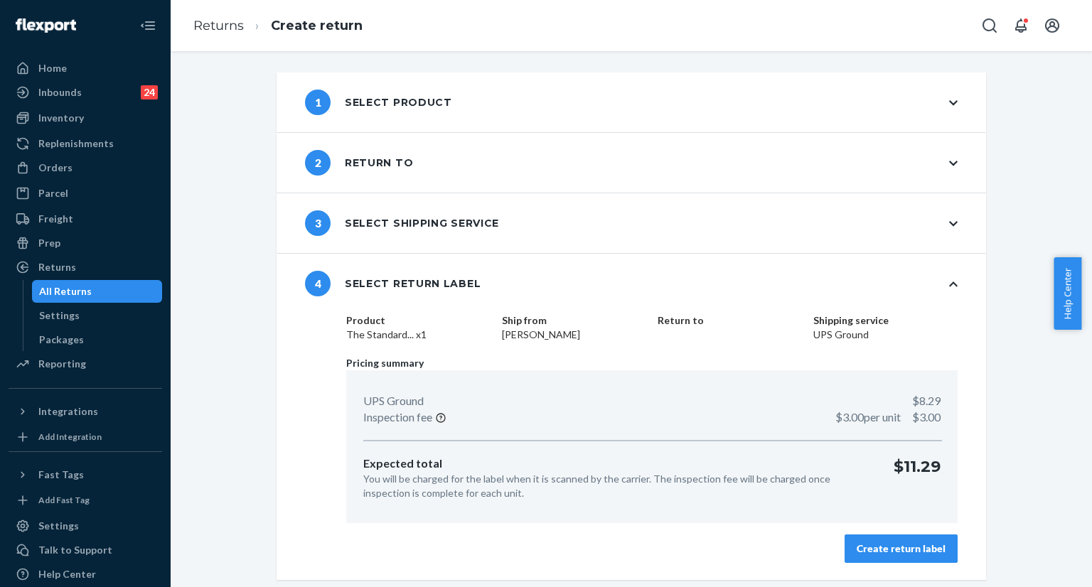
click at [864, 540] on button "Create return label" at bounding box center [901, 549] width 113 height 28
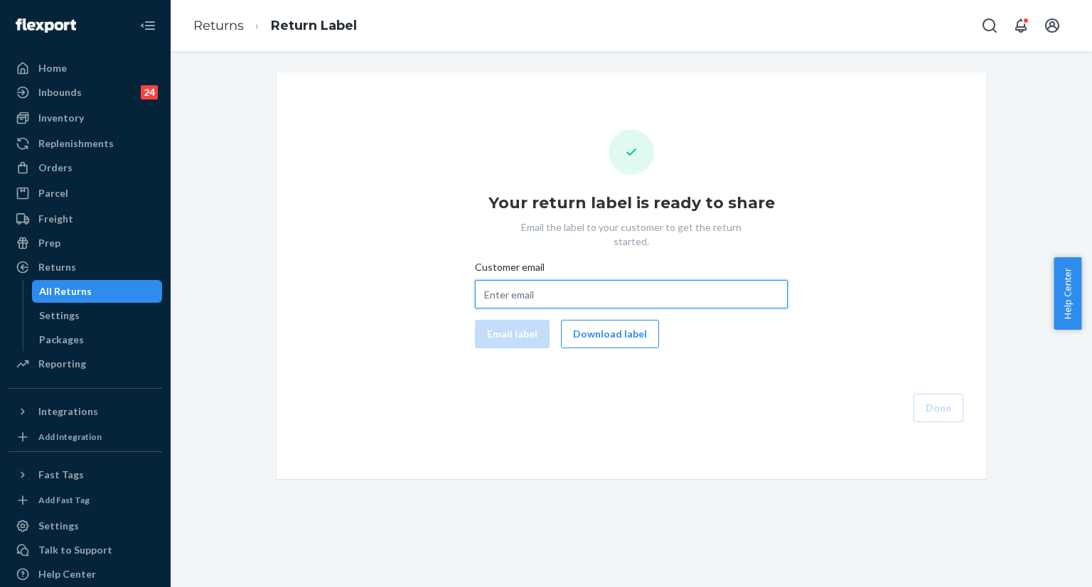
click at [570, 281] on input "Customer email" at bounding box center [631, 294] width 313 height 28
paste input "[EMAIL_ADDRESS][DOMAIN_NAME]"
type input "[EMAIL_ADDRESS][DOMAIN_NAME]"
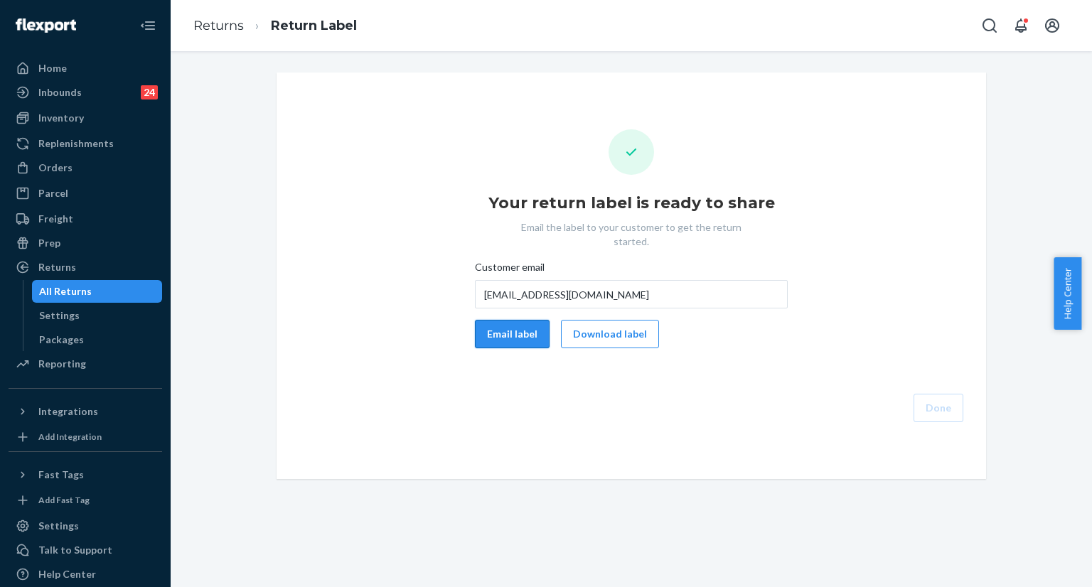
click at [512, 320] on button "Email label" at bounding box center [512, 334] width 75 height 28
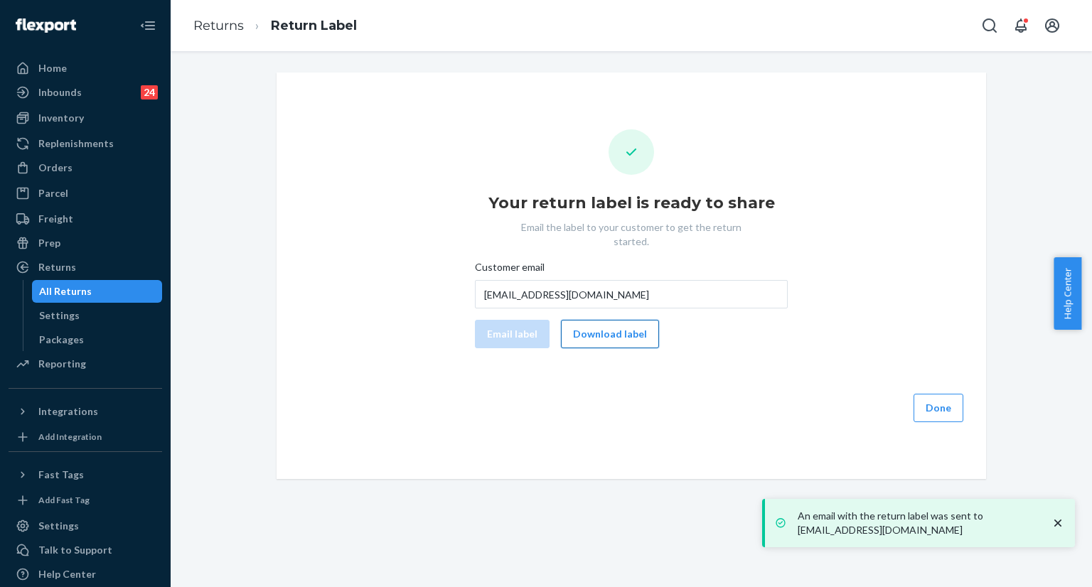
click at [597, 321] on button "Download label" at bounding box center [610, 334] width 98 height 28
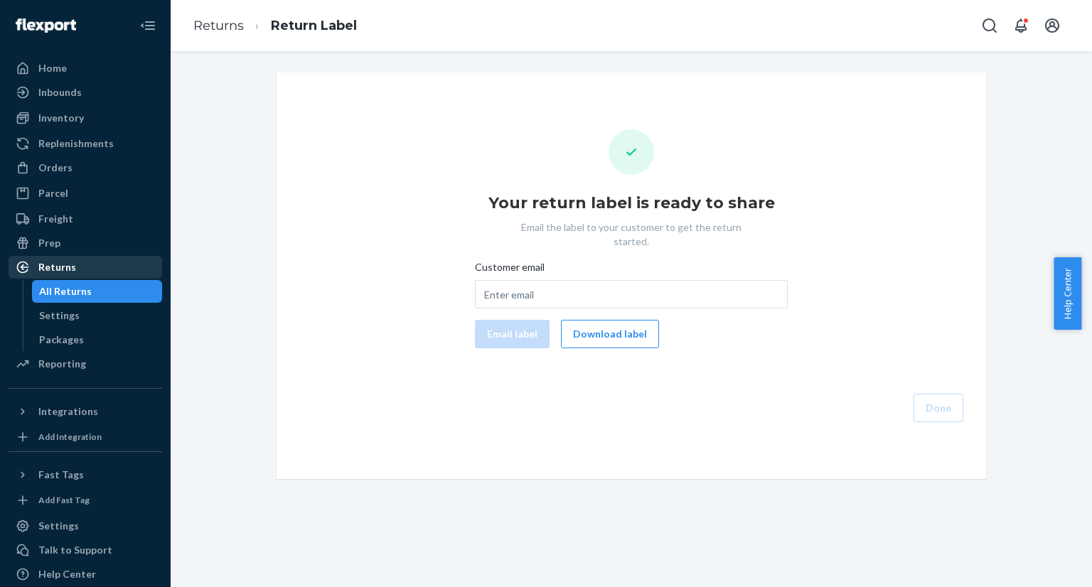
click at [71, 265] on div "Returns" at bounding box center [57, 267] width 38 height 14
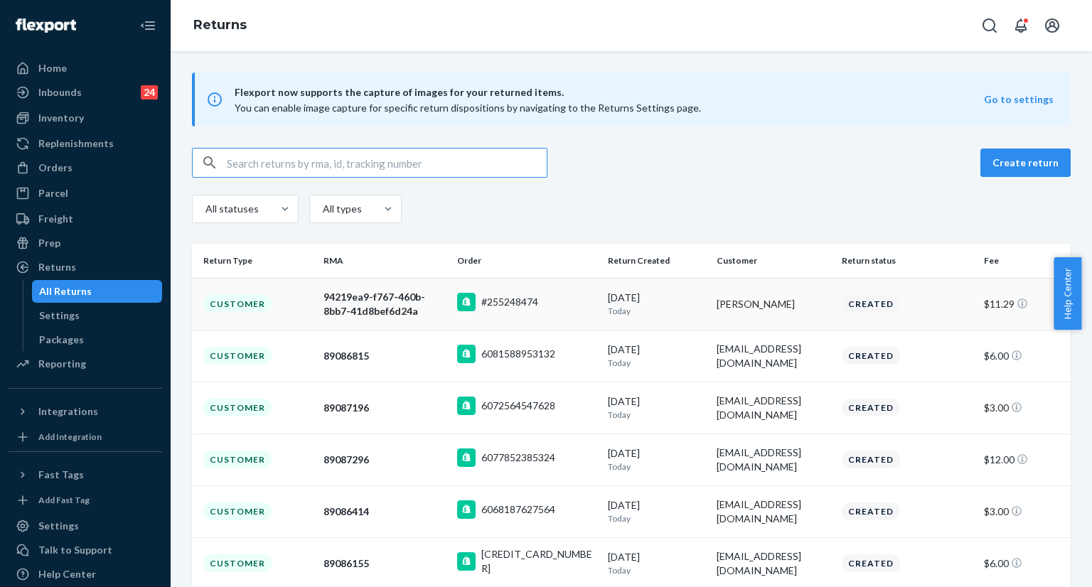
click at [687, 313] on p "Today" at bounding box center [656, 311] width 97 height 12
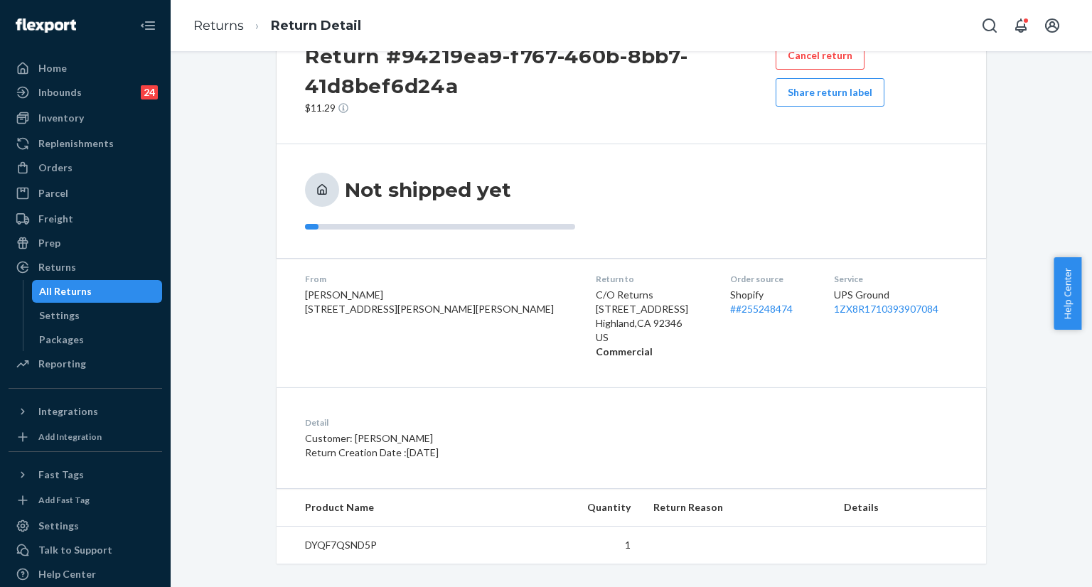
scroll to position [71, 0]
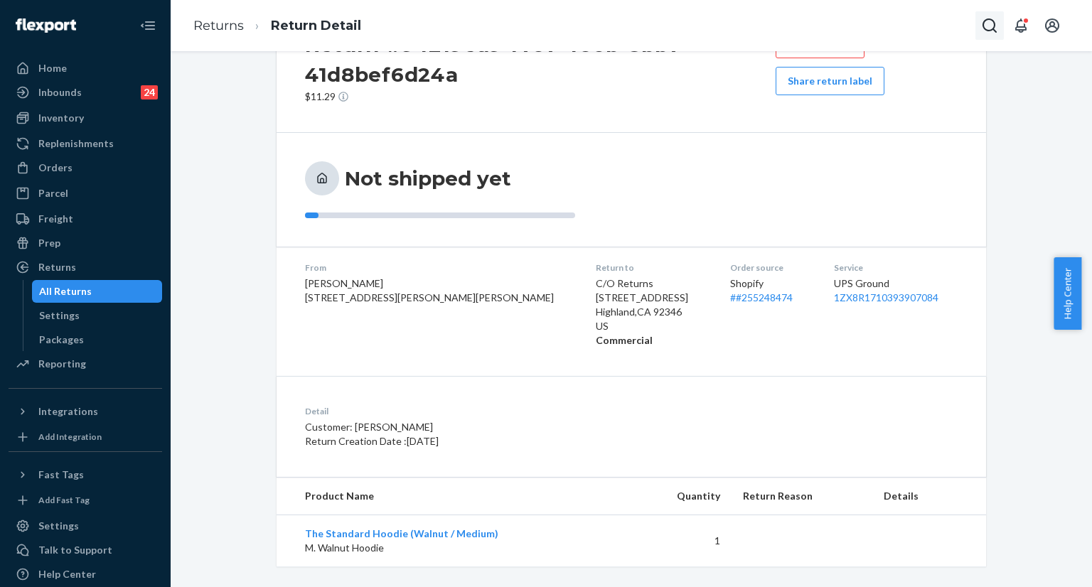
click at [979, 26] on button "Open Search Box" at bounding box center [990, 25] width 28 height 28
click at [883, 25] on input "Search Input" at bounding box center [884, 25] width 175 height 14
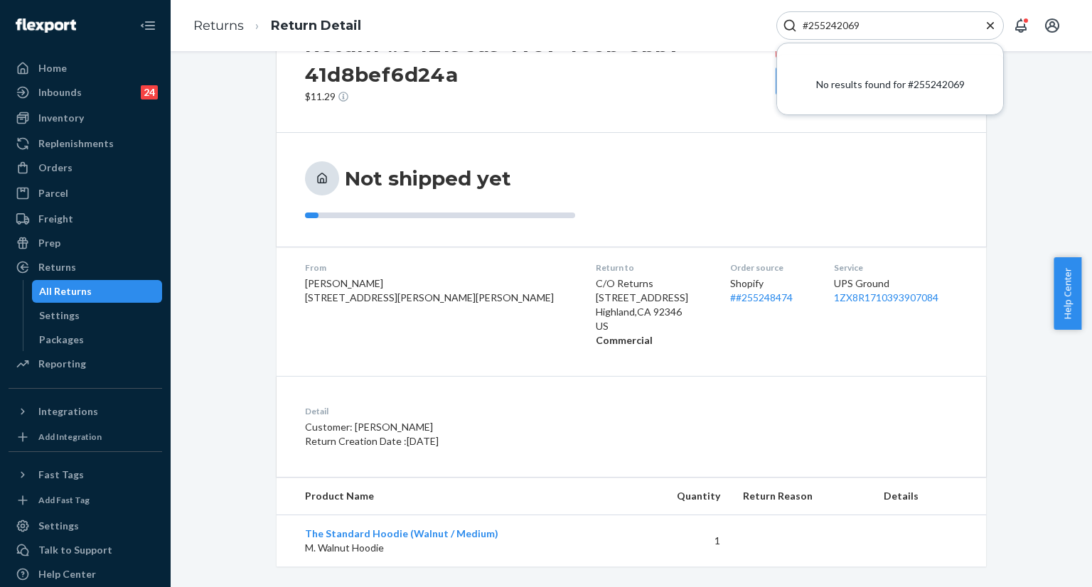
click at [870, 13] on div "#255242069" at bounding box center [891, 25] width 228 height 28
click at [868, 27] on input "#255242069" at bounding box center [884, 25] width 175 height 14
paste input "4995393"
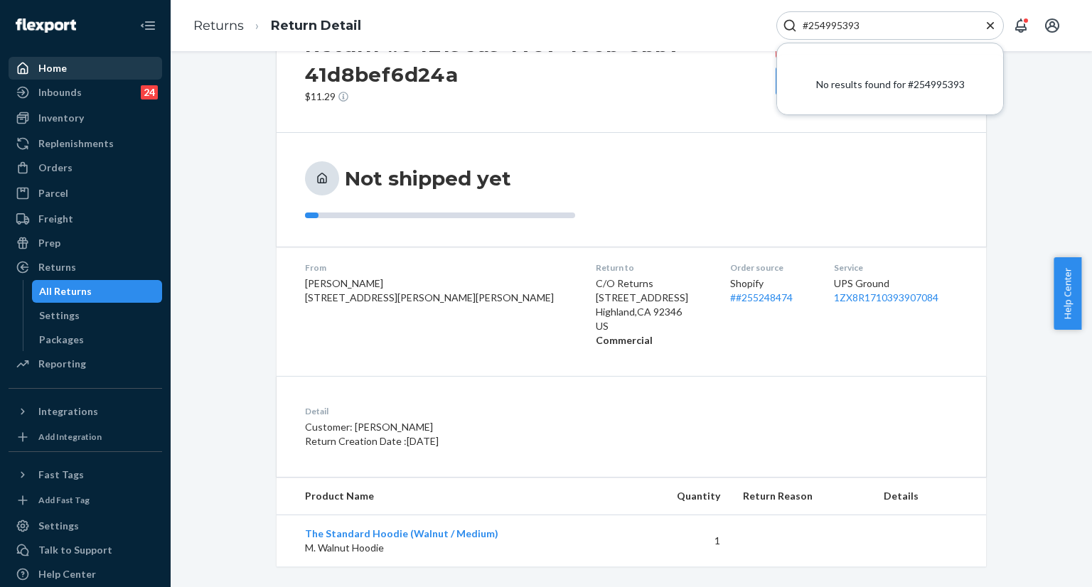
type input "#254995393"
click at [72, 64] on div "Home" at bounding box center [85, 68] width 151 height 20
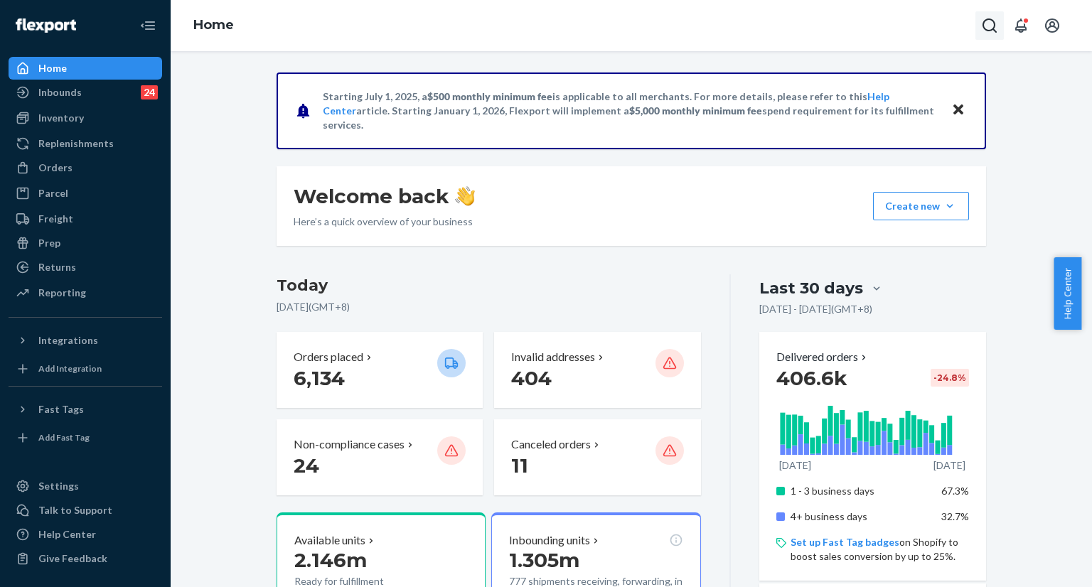
click at [991, 30] on icon "Open Search Box" at bounding box center [990, 25] width 14 height 14
click at [912, 30] on input "Search Input" at bounding box center [884, 25] width 175 height 14
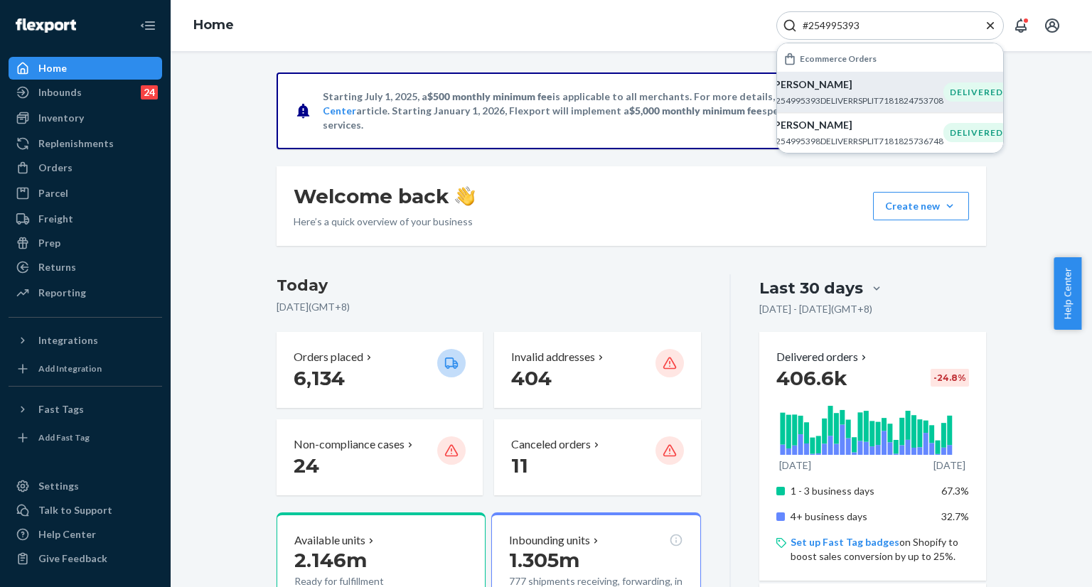
type input "#254995393"
click at [858, 93] on div "Allison Hrehovchak #254995393DELIVERRSPLIT7181824753708" at bounding box center [857, 92] width 173 height 29
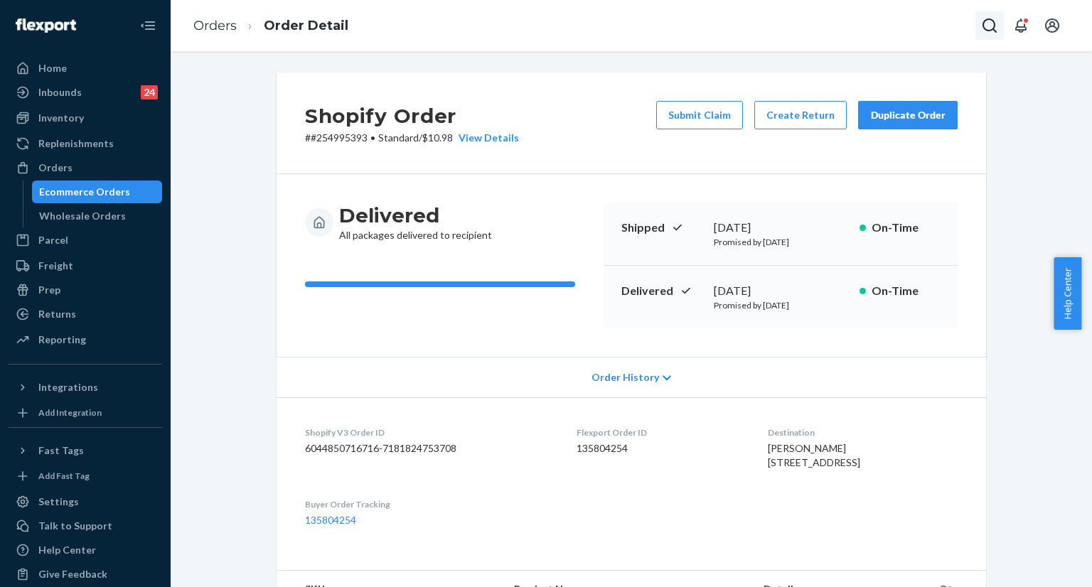
click at [983, 21] on icon "Open Search Box" at bounding box center [989, 25] width 17 height 17
click at [887, 32] on input "Search Input" at bounding box center [884, 25] width 175 height 14
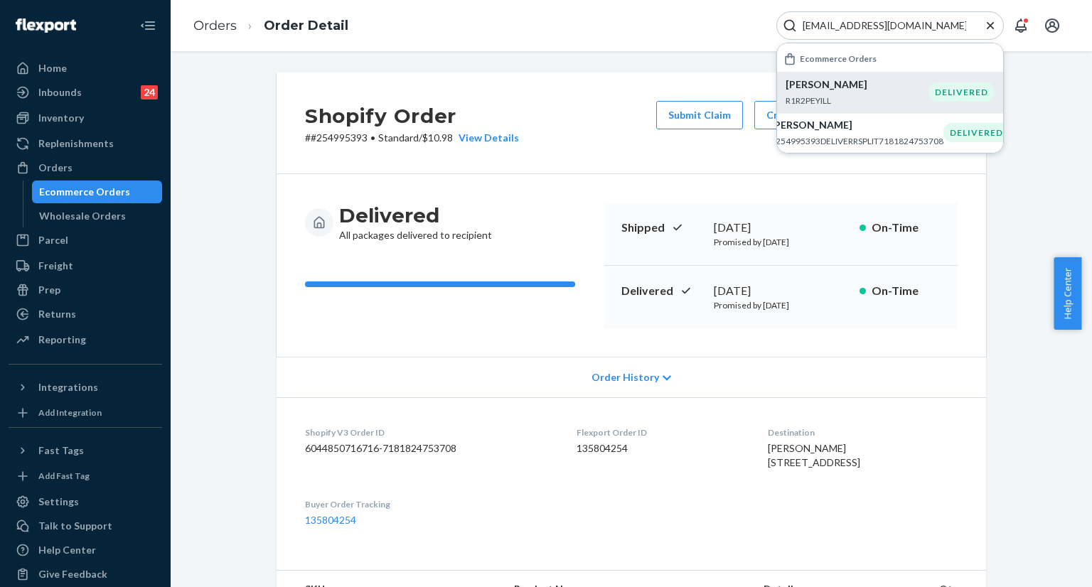
type input "nickhre@aol.com"
click at [848, 95] on p "R1R2PEYILL" at bounding box center [857, 101] width 143 height 12
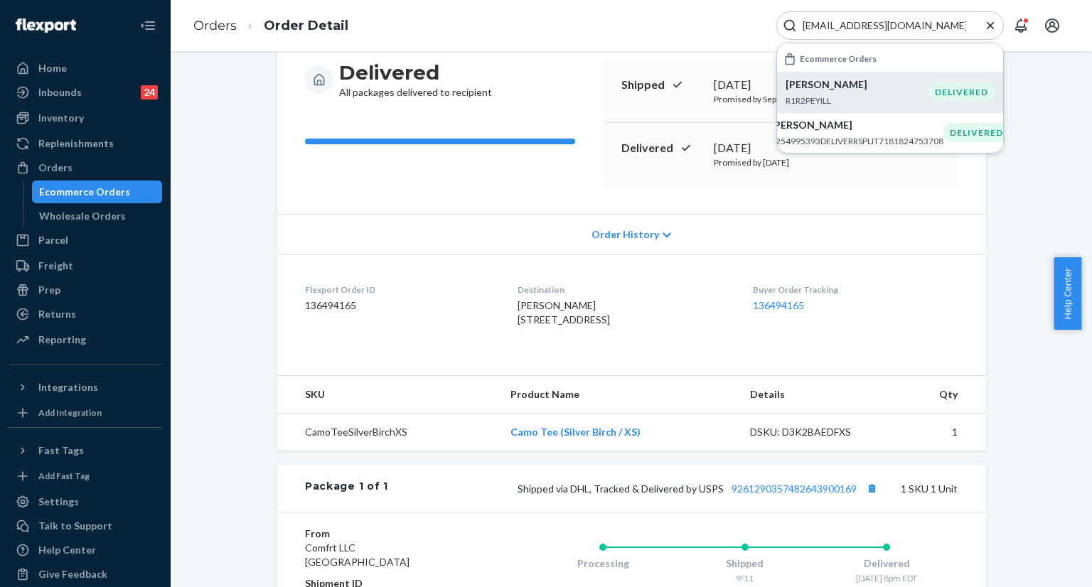
scroll to position [141, 0]
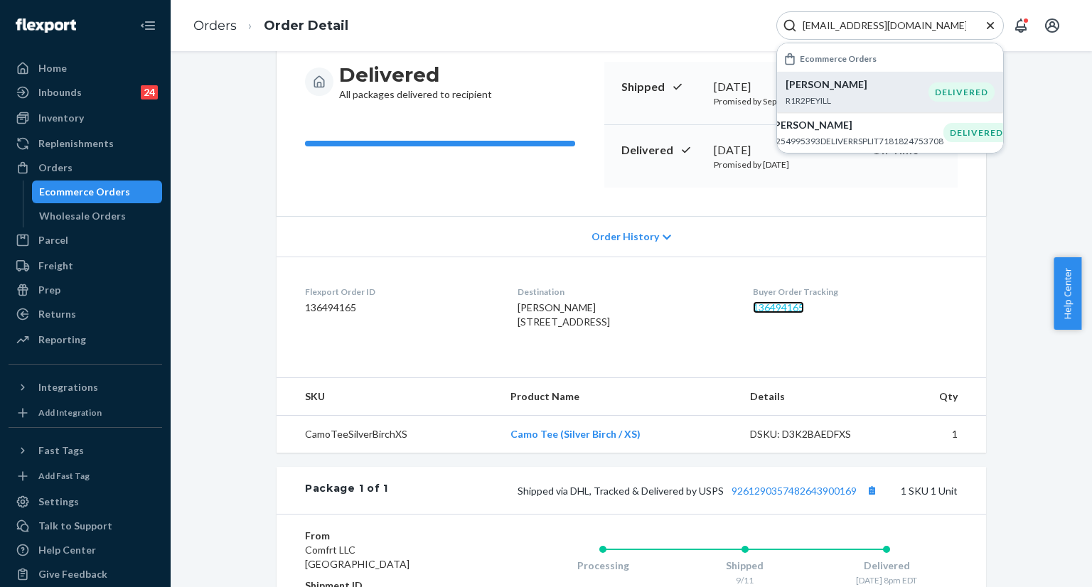
click at [794, 307] on link "136494165" at bounding box center [778, 308] width 51 height 12
click at [701, 201] on div "Delivered All packages delivered to recipient Shipped September 10, 2025 Promis…" at bounding box center [632, 124] width 710 height 183
